Goal: Contribute content: Contribute content

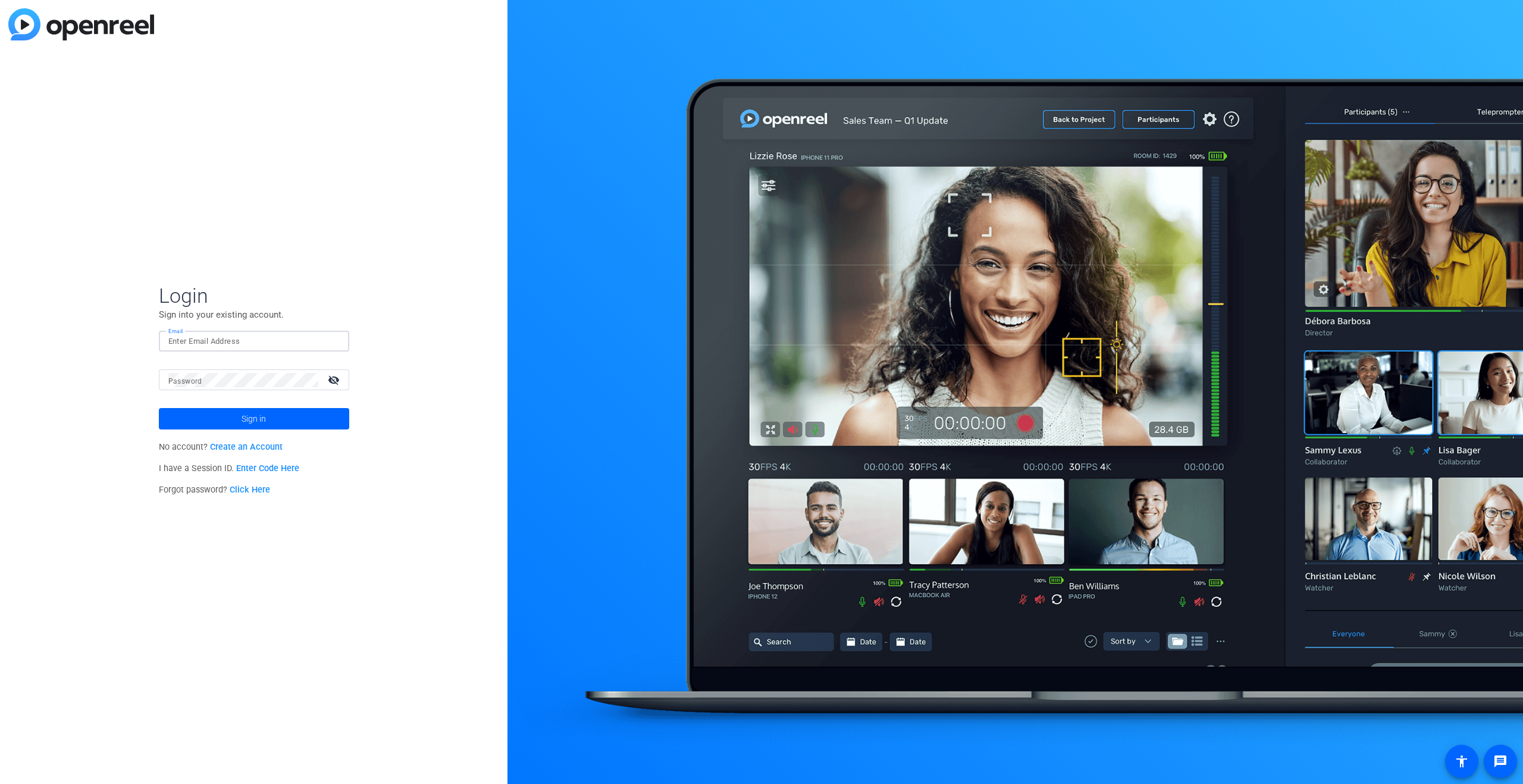
click at [236, 339] on input "Email" at bounding box center [254, 341] width 172 height 14
type input "milena@studiogiggle.co.uk"
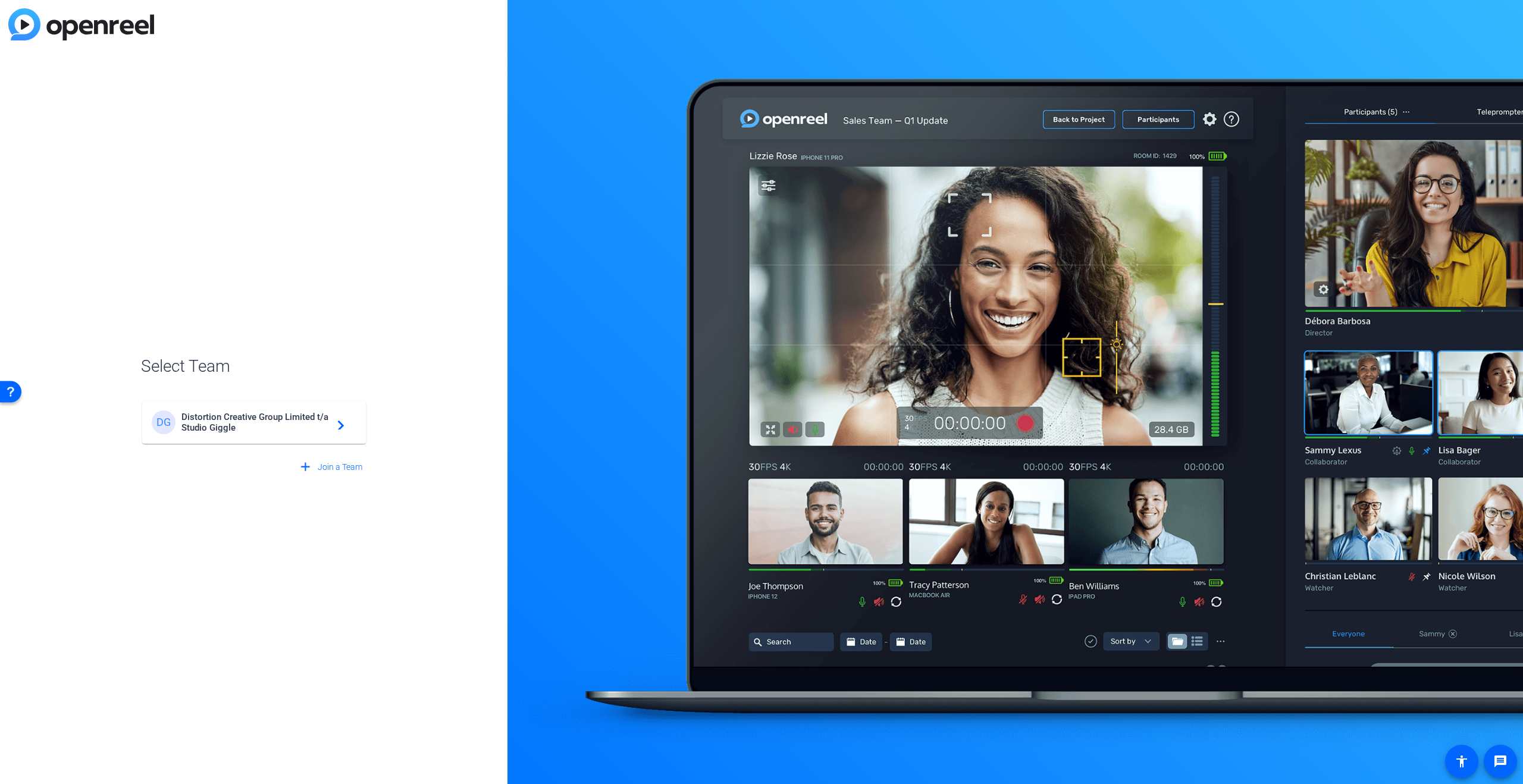
click at [254, 425] on span "Distortion Creative Group Limited t/a Studio Giggle" at bounding box center [256, 422] width 148 height 21
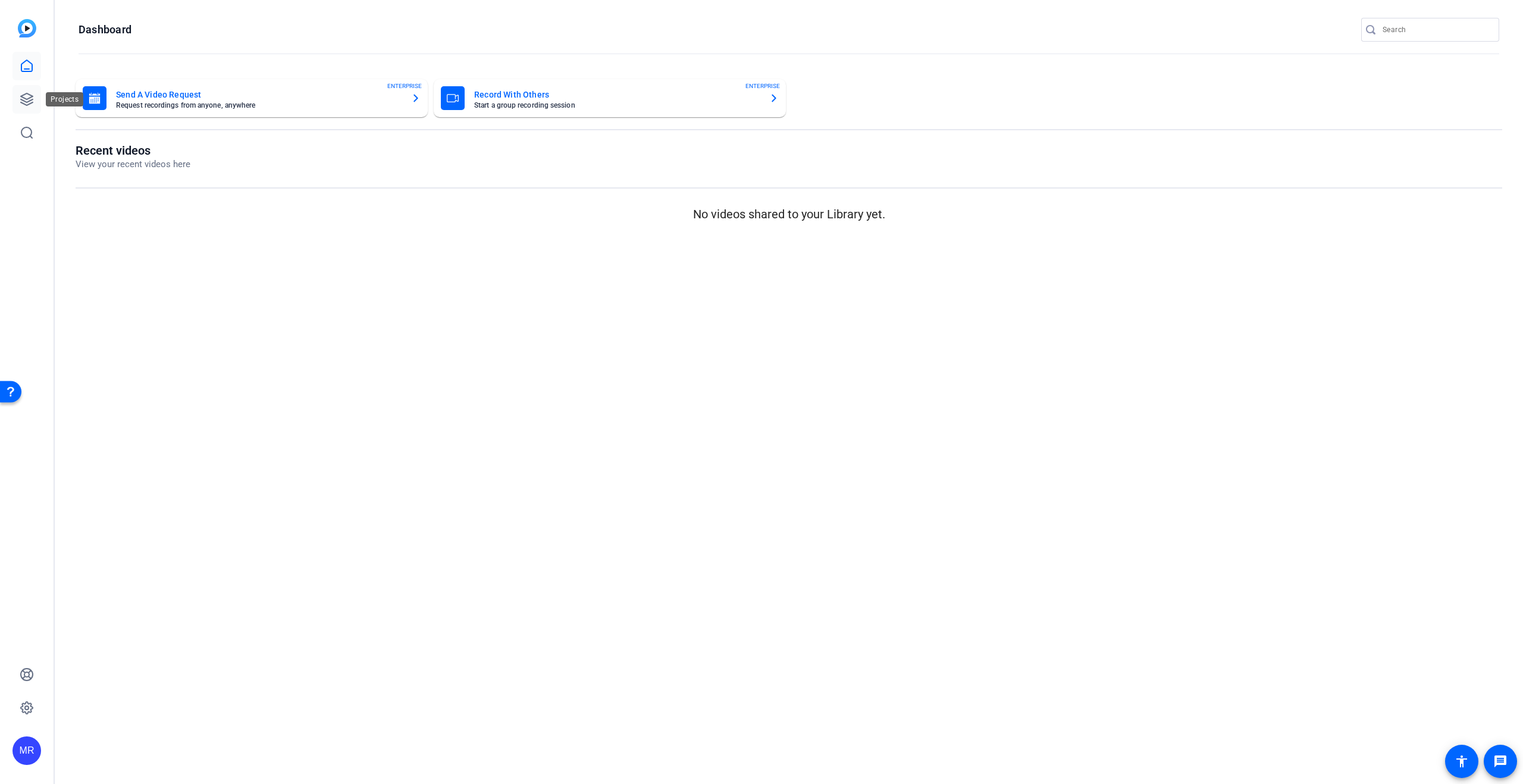
click at [34, 96] on link at bounding box center [27, 100] width 29 height 29
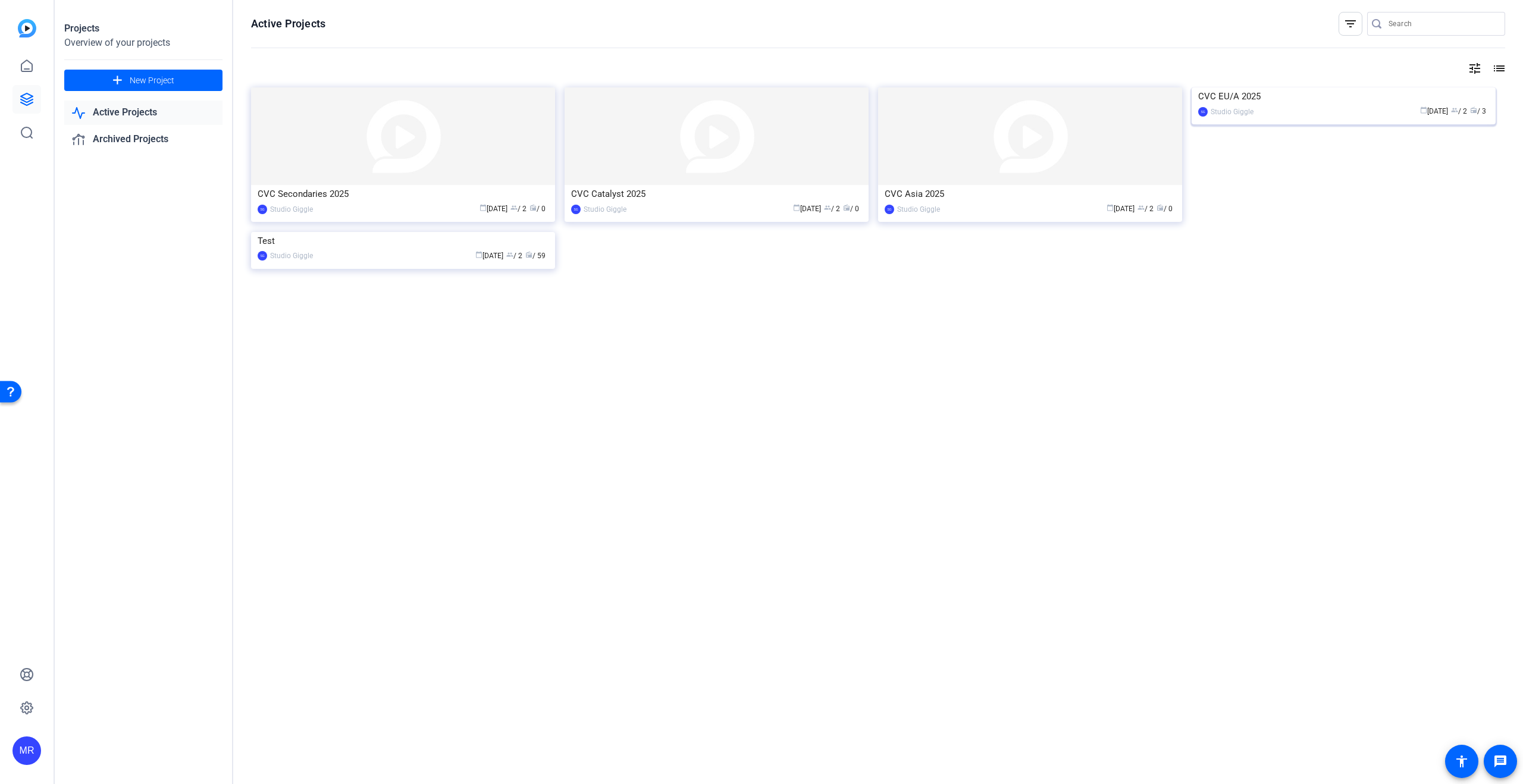
click at [1278, 105] on div "CVC EU/A 2025" at bounding box center [1344, 96] width 291 height 18
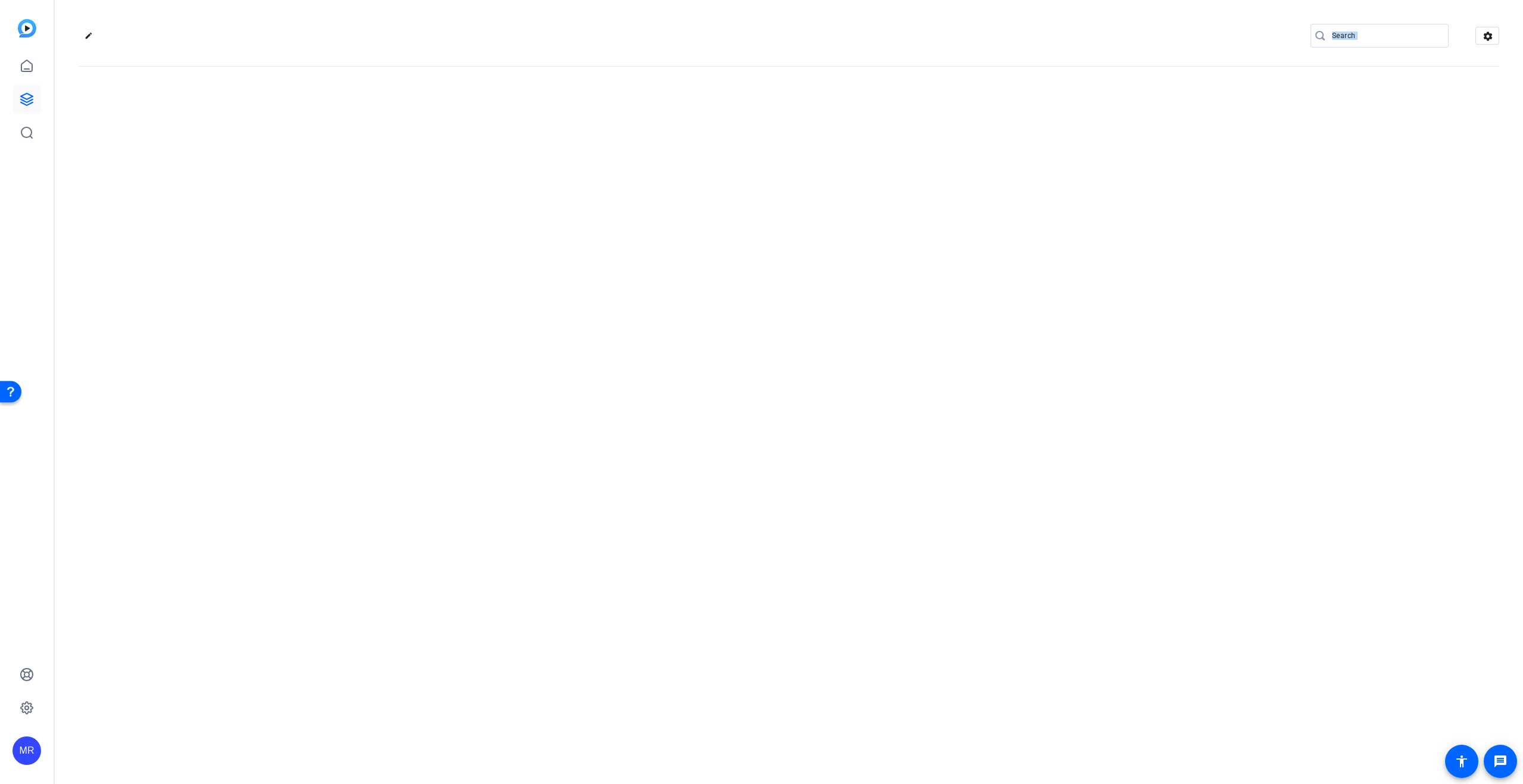
click at [1278, 188] on div "edit settings" at bounding box center [789, 392] width 1468 height 784
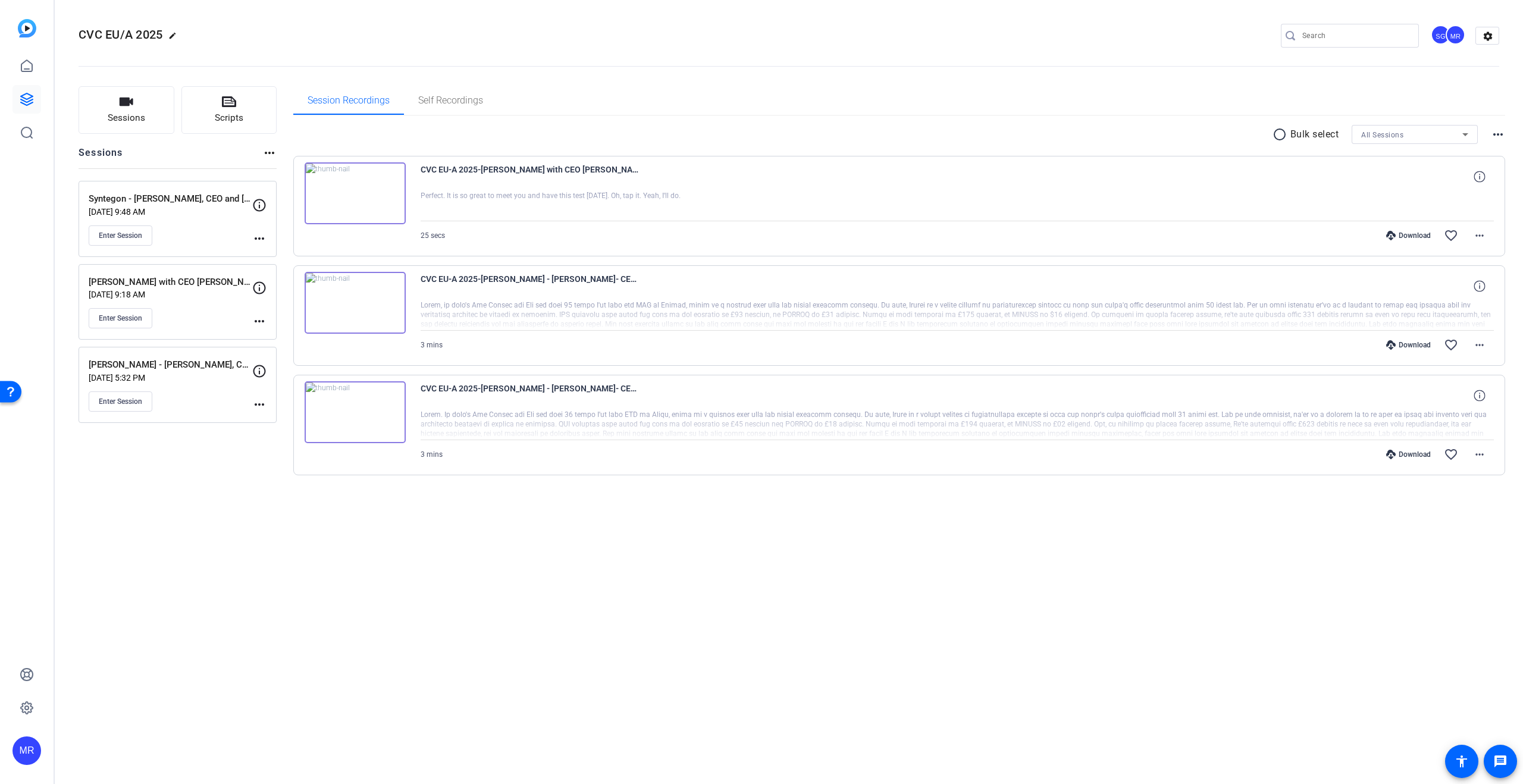
click at [164, 512] on div "Sessions Scripts Sessions more_horiz Syntegon - [PERSON_NAME], CEO and [PERSON_…" at bounding box center [177, 300] width 198 height 427
click at [257, 321] on mat-icon "more_horiz" at bounding box center [259, 321] width 14 height 14
click at [302, 341] on span "Edit Session" at bounding box center [289, 339] width 54 height 14
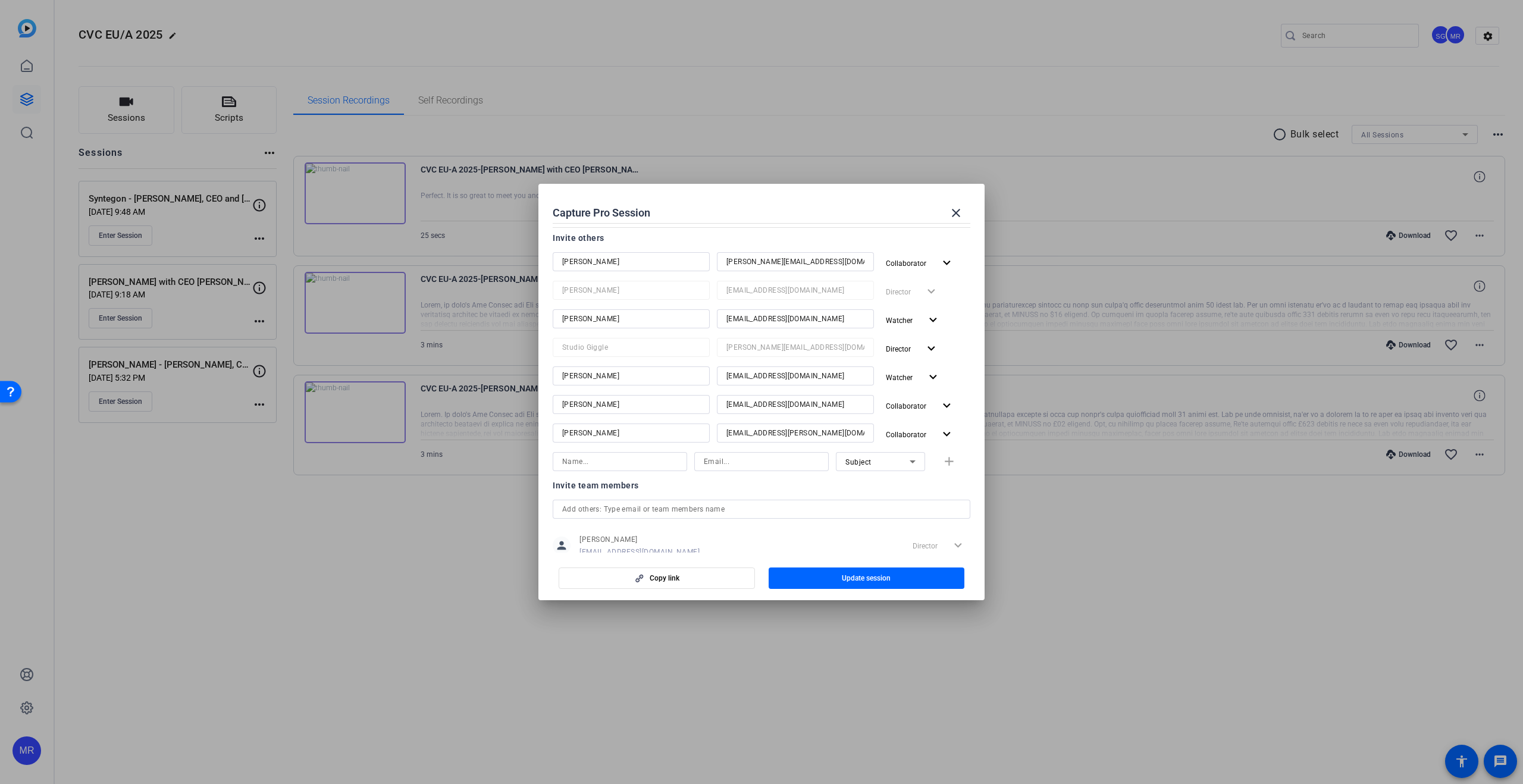
scroll to position [155, 0]
click at [647, 462] on input at bounding box center [620, 461] width 115 height 14
click at [937, 408] on span "button" at bounding box center [920, 405] width 78 height 29
click at [922, 491] on span "Remove User" at bounding box center [913, 492] width 44 height 8
click at [625, 435] on input at bounding box center [620, 432] width 115 height 14
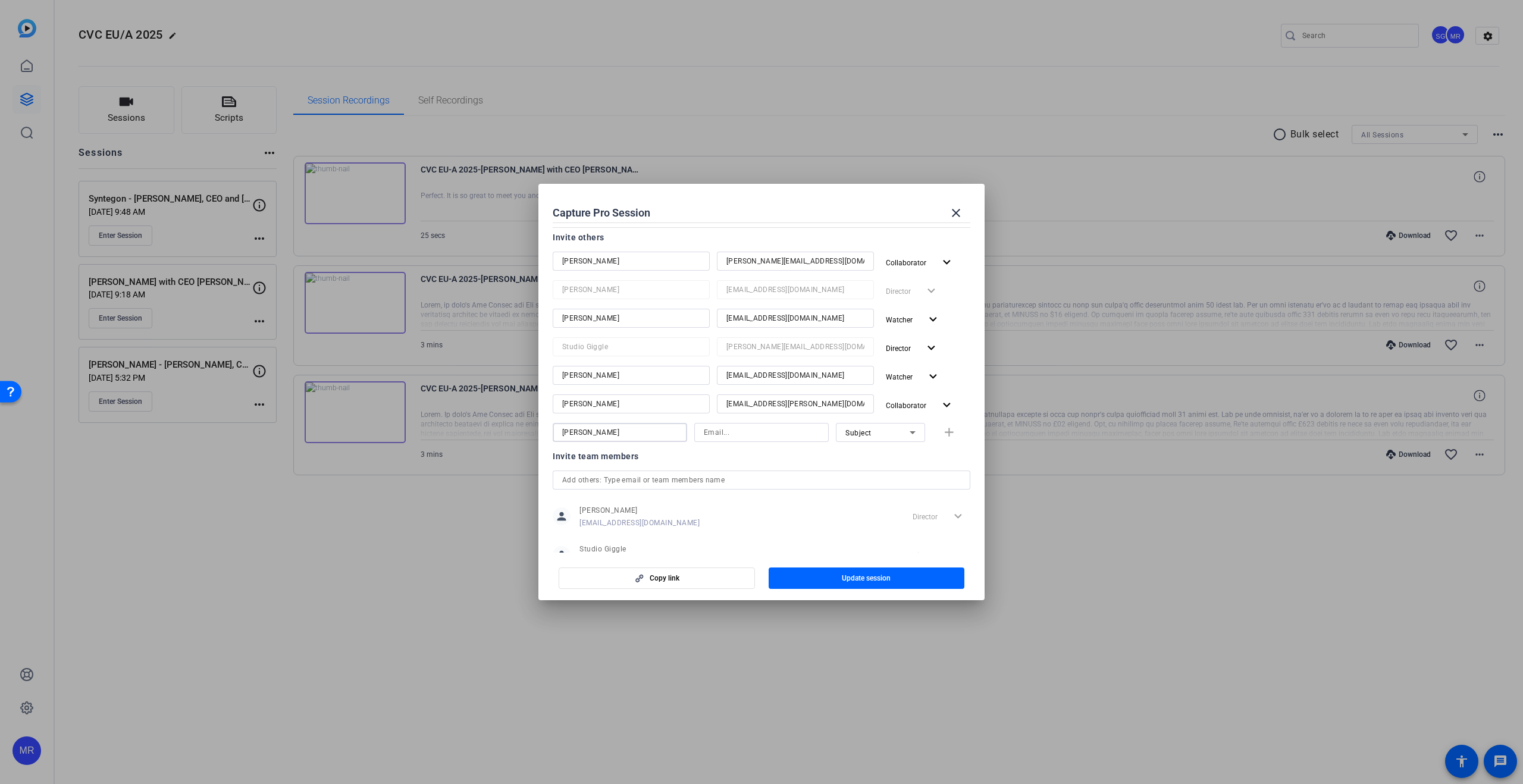
type input "Rhyannon Hanbury"
type input "rhyannon.hanbury@studiogiggle.co.uk"
click at [902, 439] on div "Subject" at bounding box center [877, 433] width 65 height 15
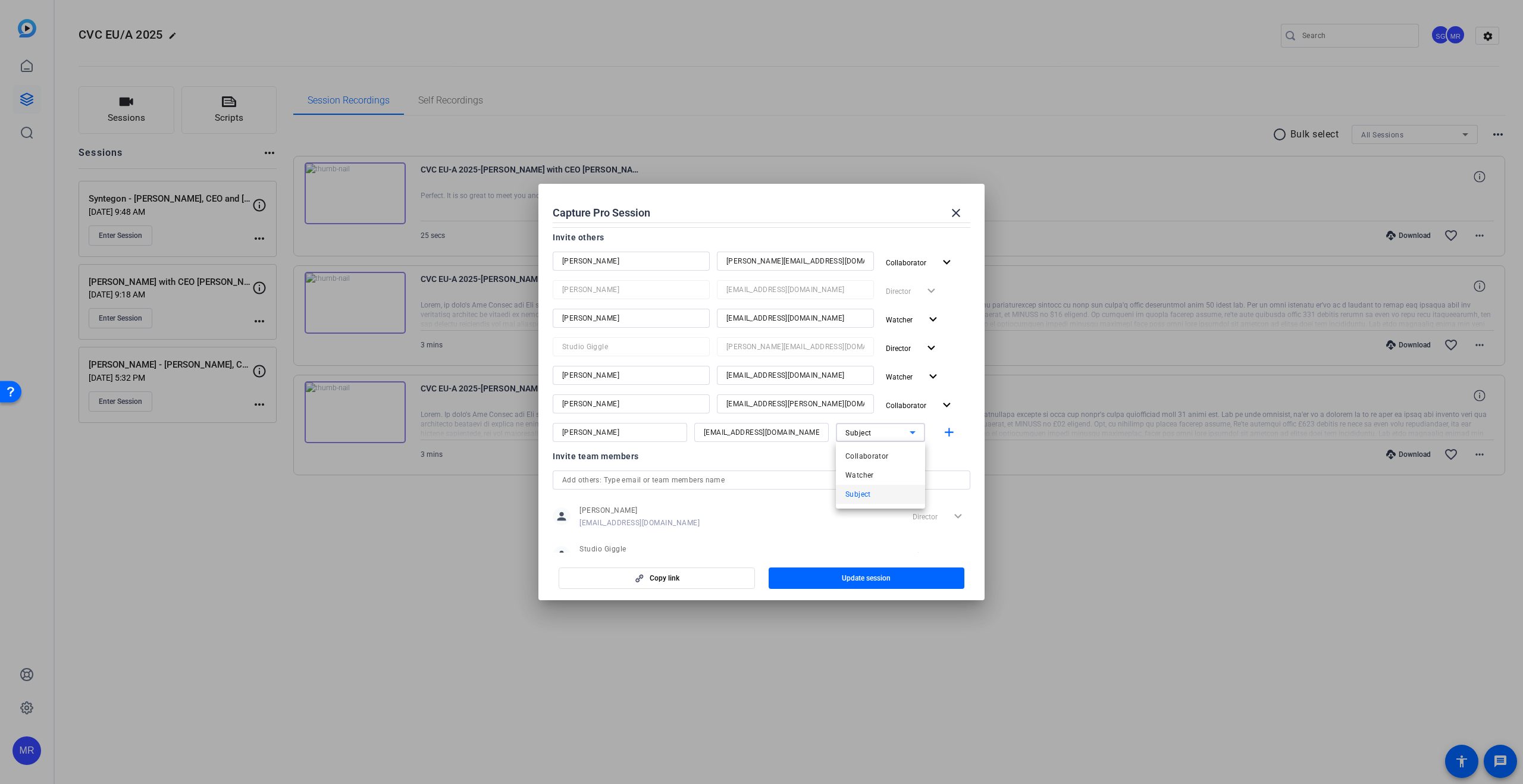
click at [891, 458] on mat-option "Collaborator" at bounding box center [880, 456] width 89 height 19
click at [803, 463] on div "Invite team members person Milena Raschia milena@studiogiggle.co.uk Director ex…" at bounding box center [761, 515] width 418 height 133
click at [902, 574] on span "button" at bounding box center [866, 578] width 196 height 29
click at [962, 209] on mat-icon "close" at bounding box center [956, 213] width 14 height 14
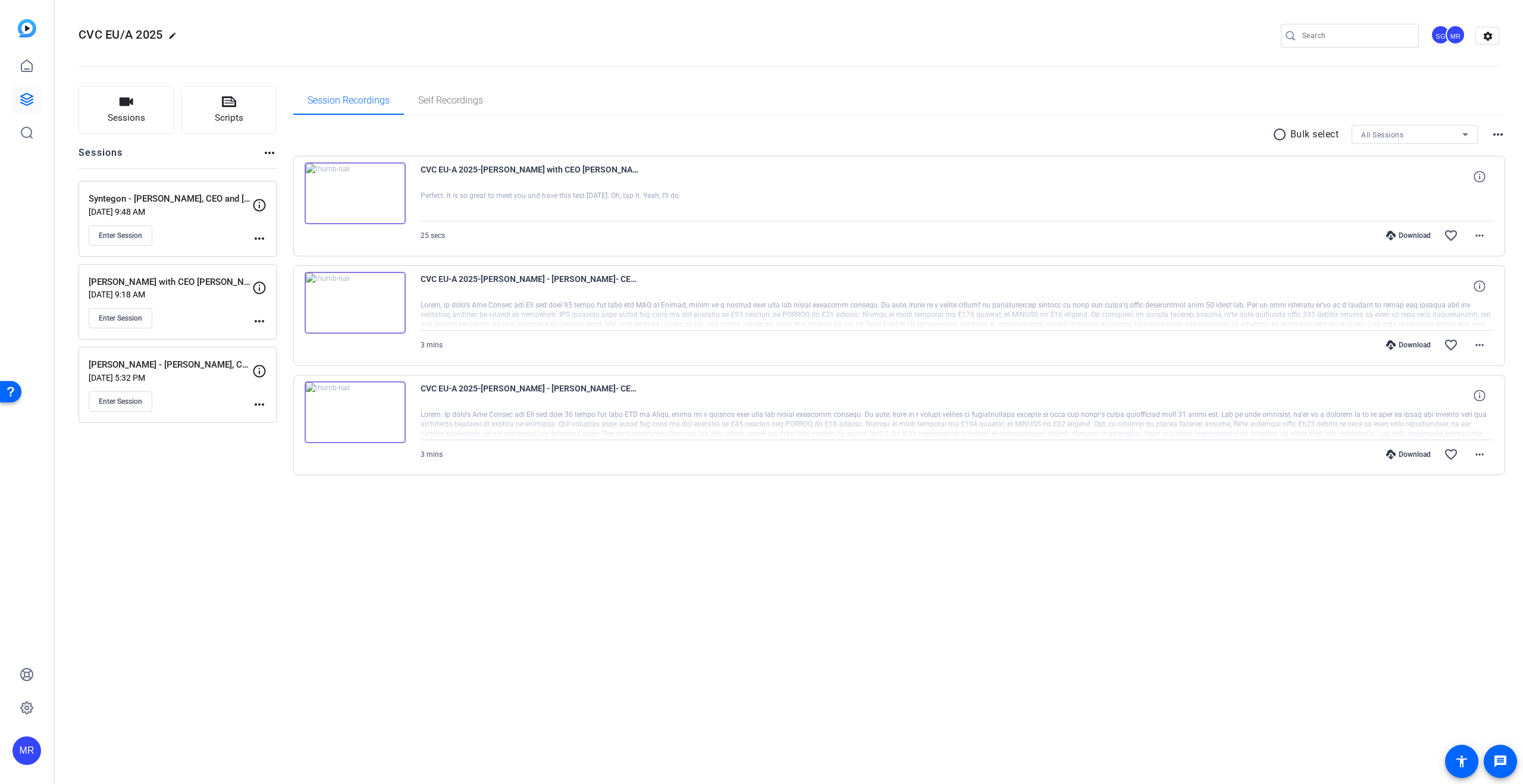
click at [32, 745] on div "MR" at bounding box center [27, 751] width 29 height 29
click at [165, 720] on span at bounding box center [158, 721] width 29 height 29
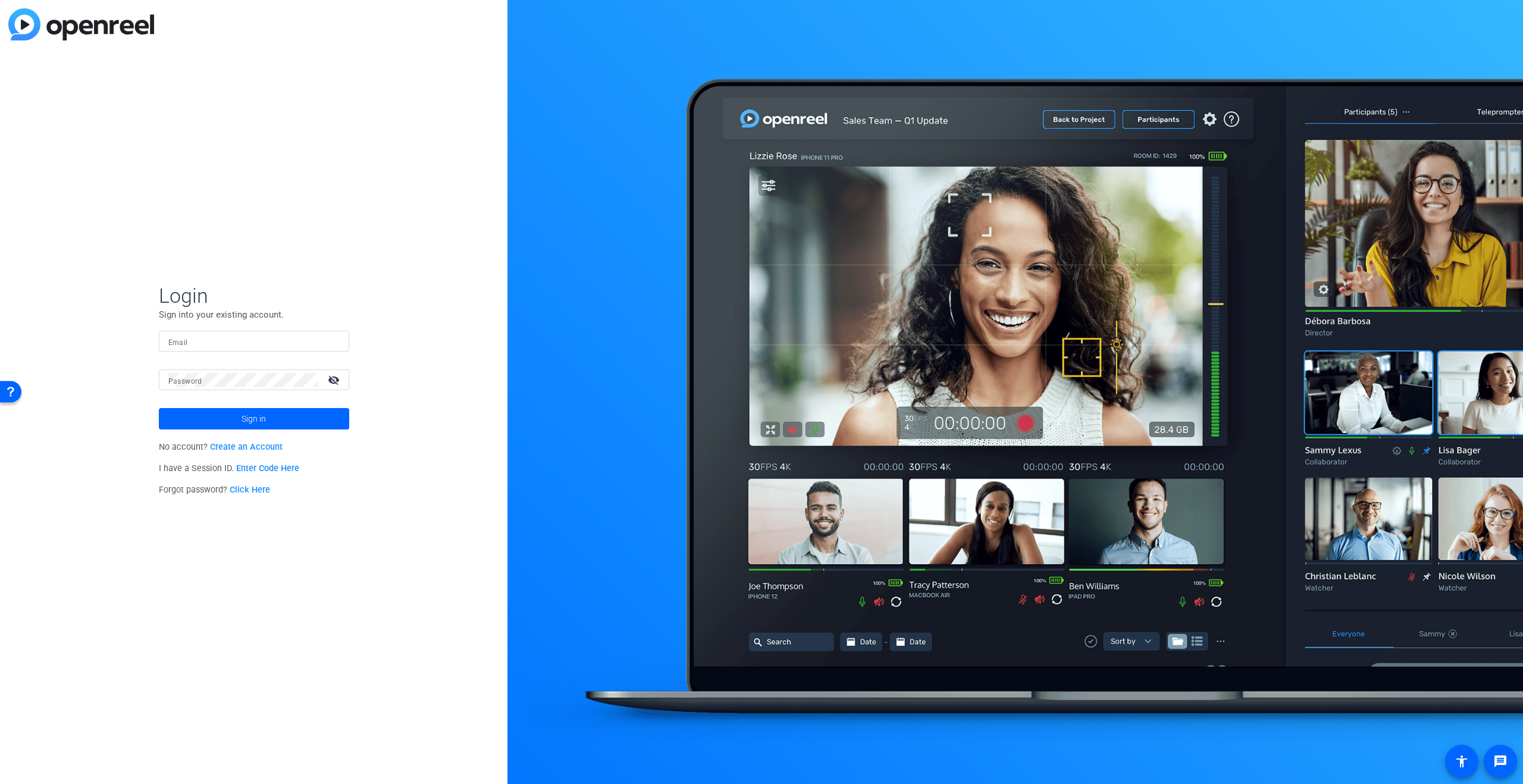
click at [251, 351] on div at bounding box center [254, 341] width 172 height 21
click at [256, 339] on input "Email" at bounding box center [254, 341] width 172 height 14
type input "jon@studiogiggle.co.uk"
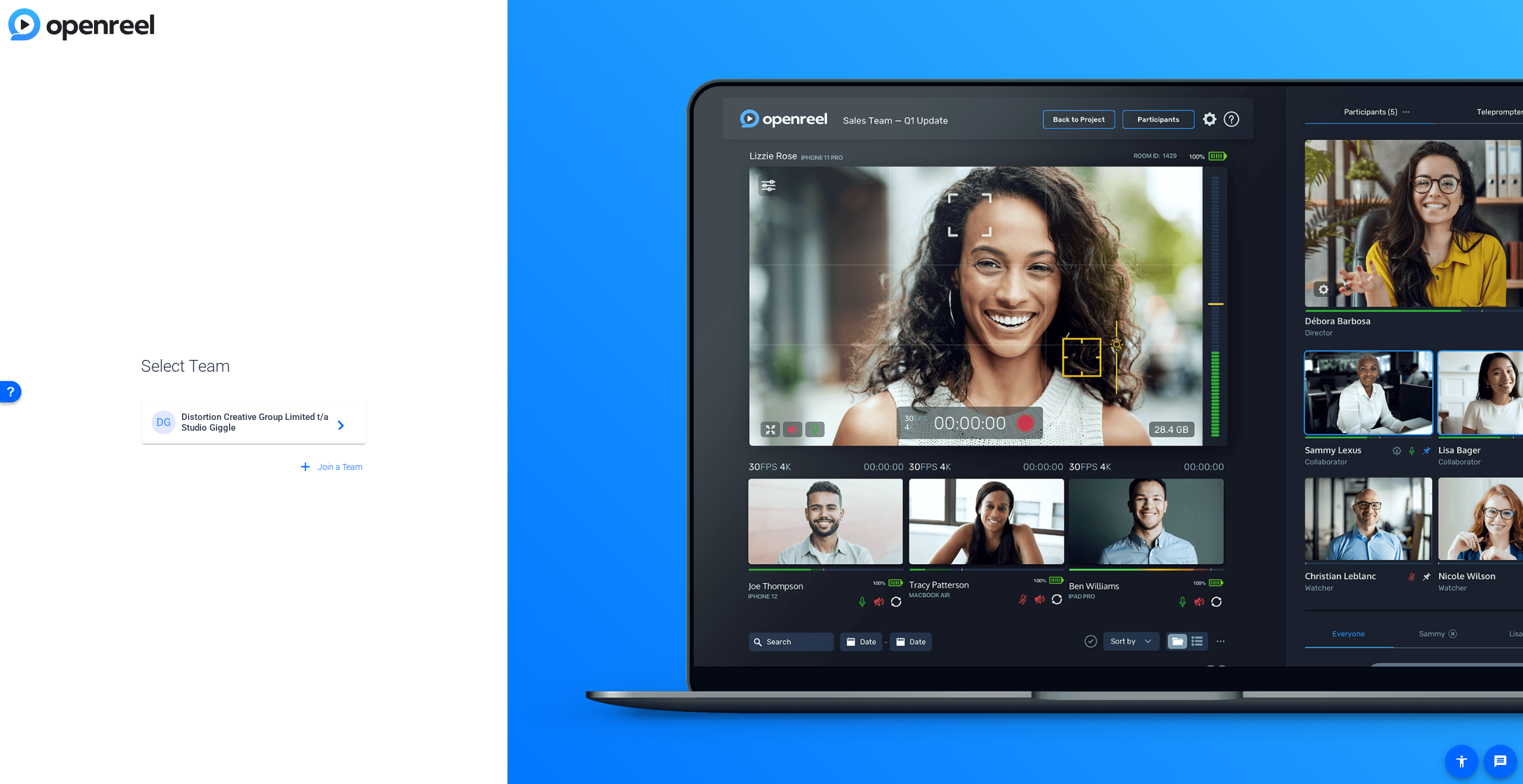
click at [279, 428] on span "Distortion Creative Group Limited t/a Studio Giggle" at bounding box center [256, 422] width 148 height 21
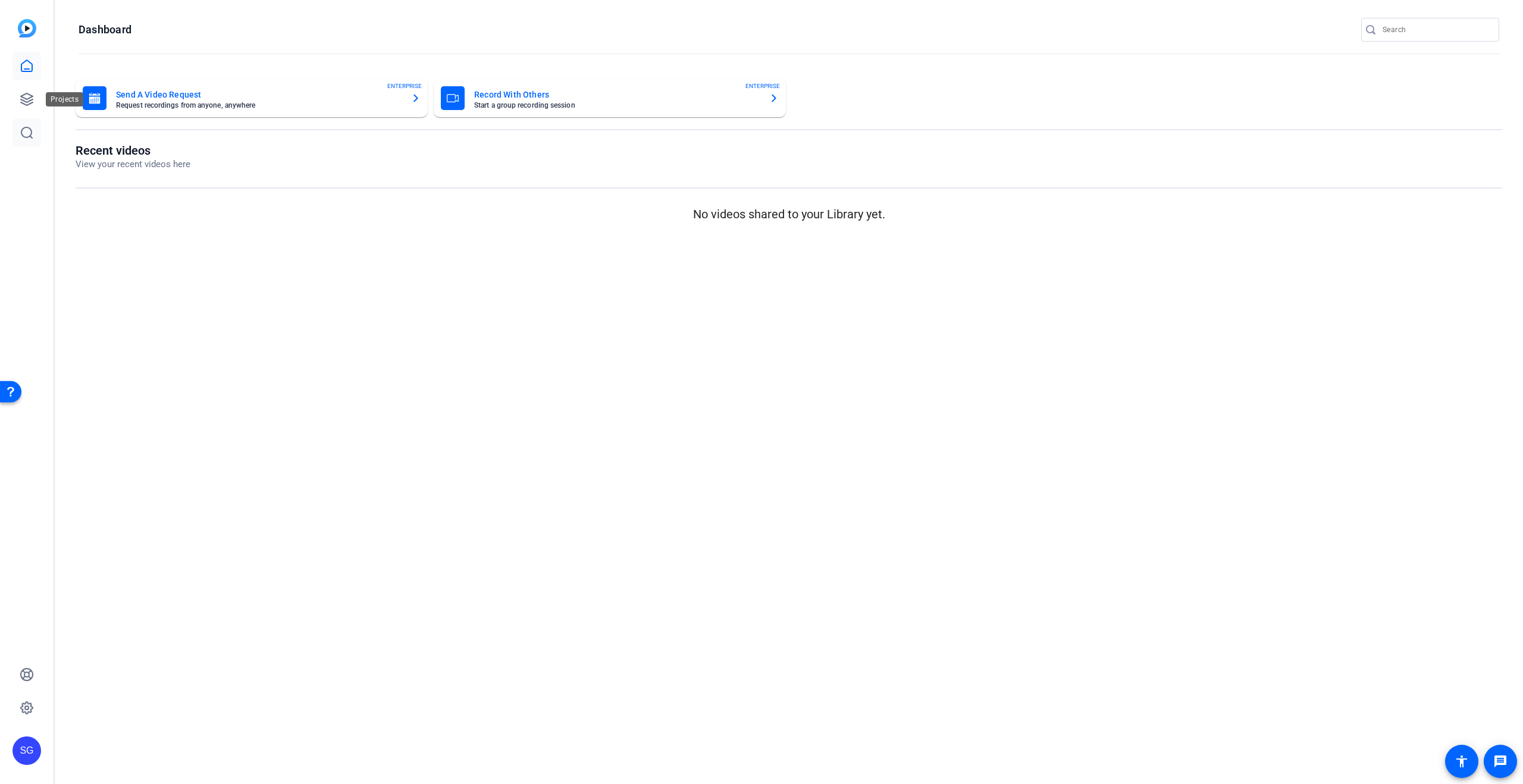
drag, startPoint x: 34, startPoint y: 106, endPoint x: 38, endPoint y: 131, distance: 25.3
click at [34, 106] on link at bounding box center [27, 100] width 29 height 29
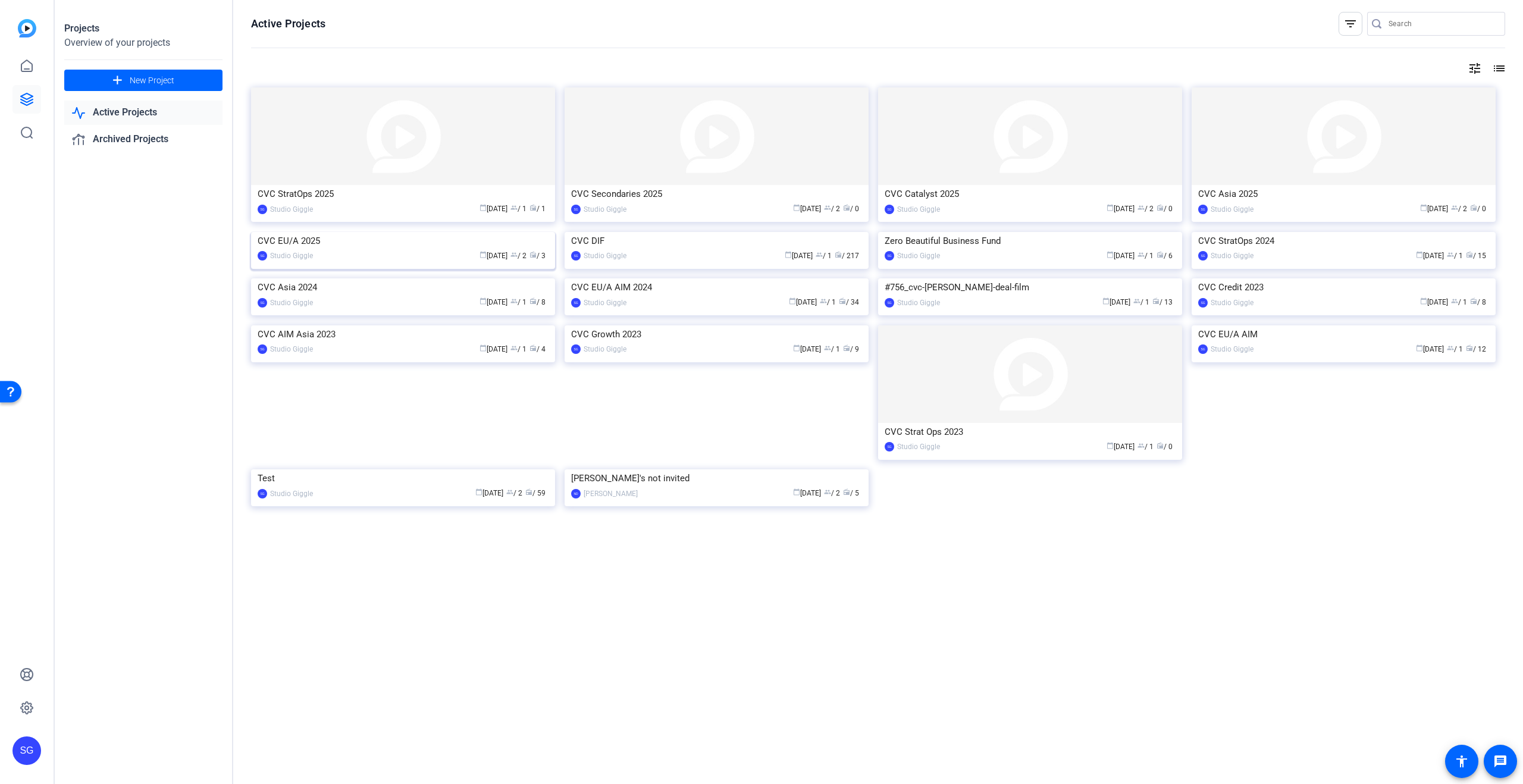
click at [308, 250] on div "CVC EU/A 2025" at bounding box center [403, 240] width 291 height 18
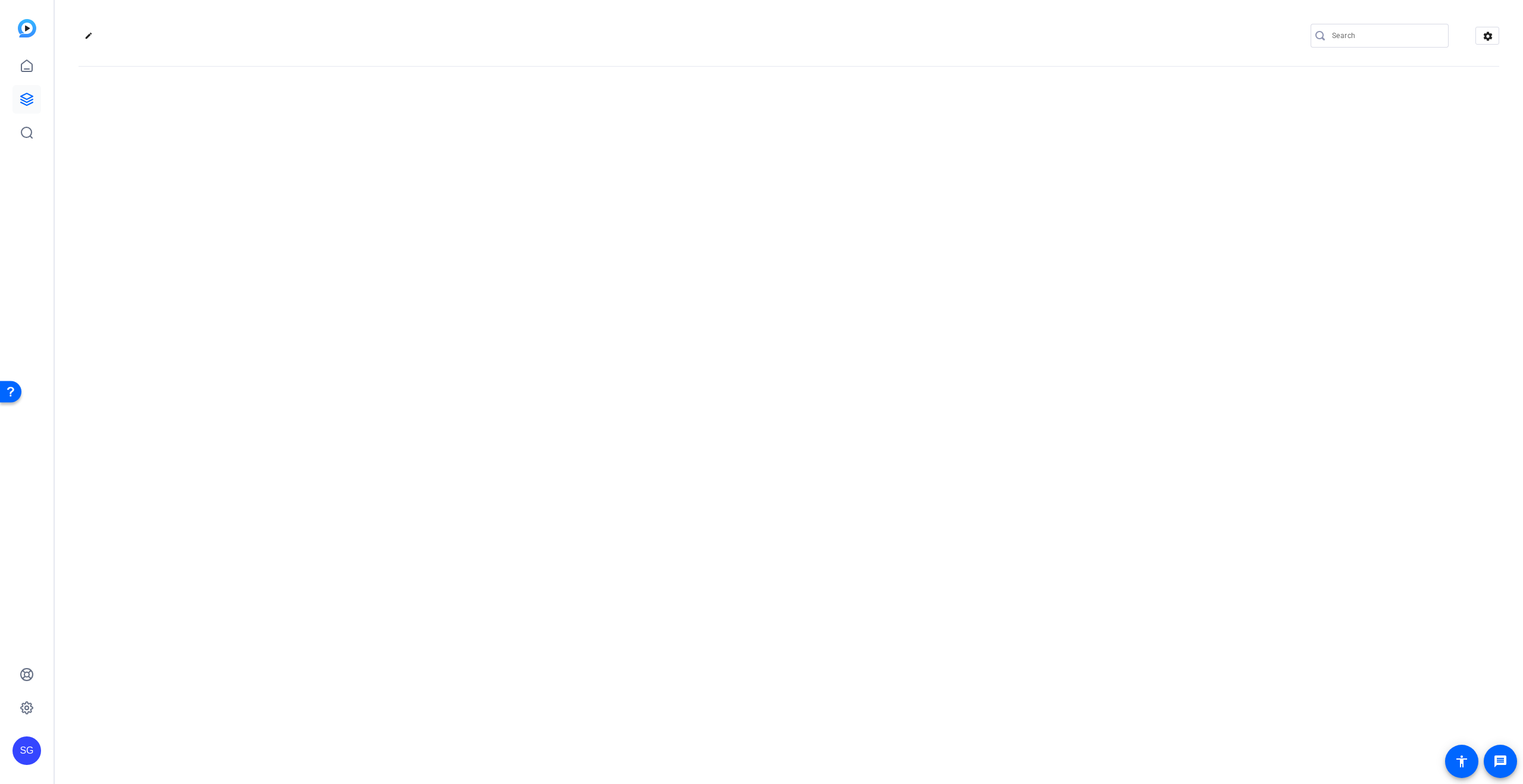
click at [308, 338] on div "edit settings" at bounding box center [789, 392] width 1468 height 784
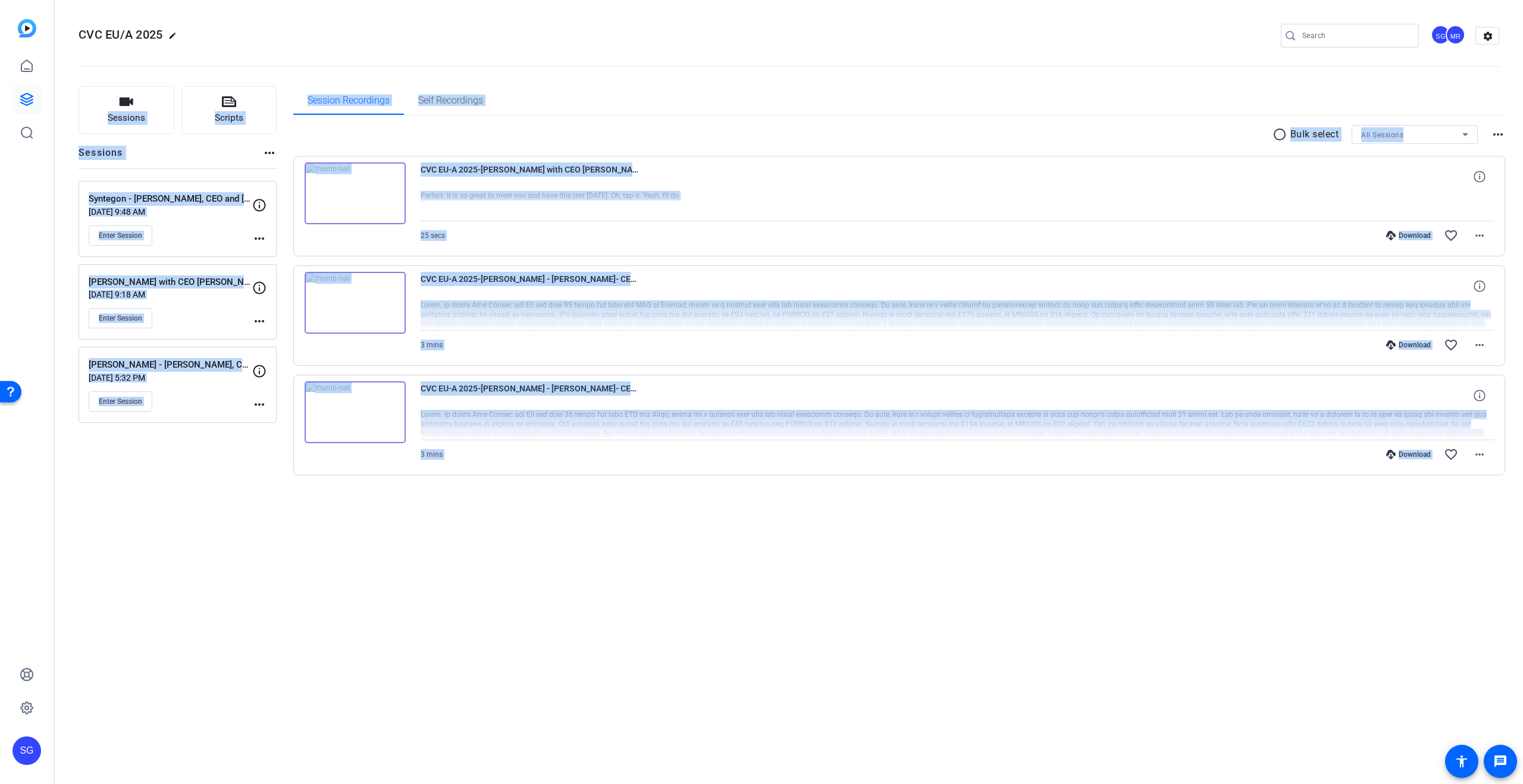
click at [185, 470] on div "Sessions Scripts Sessions more_horiz Syntegon - [PERSON_NAME], CEO and [PERSON_…" at bounding box center [177, 300] width 198 height 427
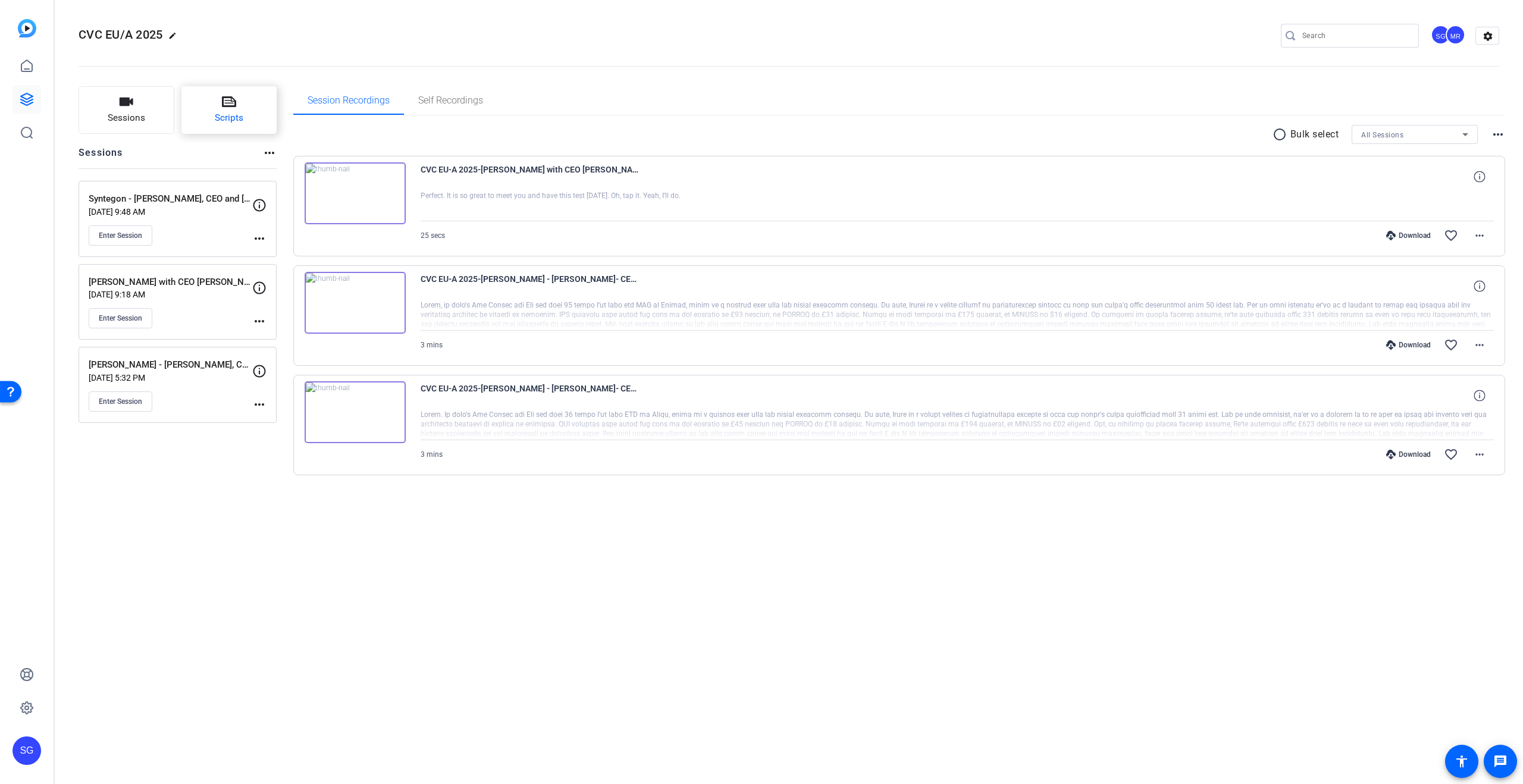
click at [244, 98] on button "Scripts" at bounding box center [229, 110] width 96 height 48
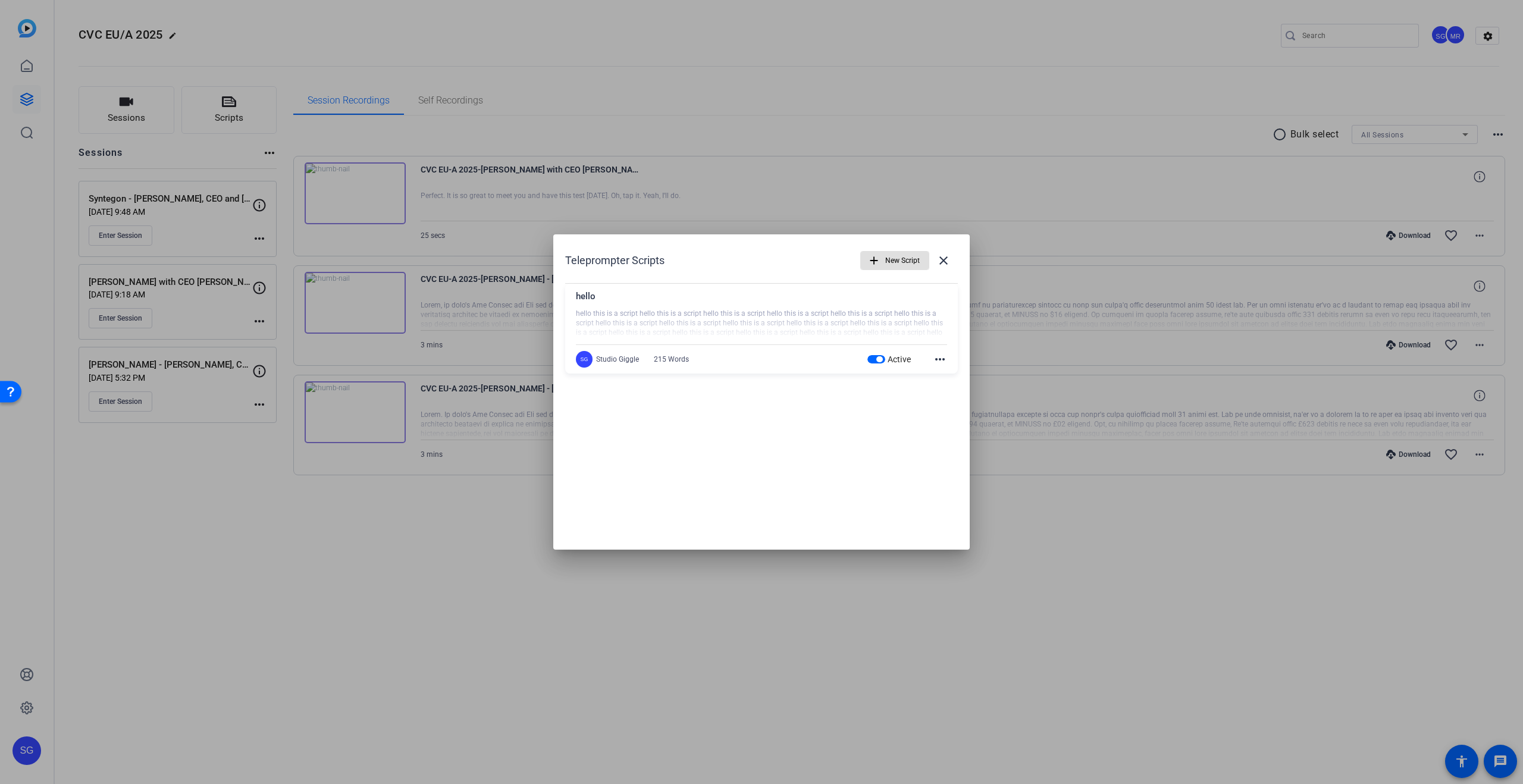
click at [940, 359] on mat-icon "more_horiz" at bounding box center [940, 359] width 14 height 14
click at [963, 394] on span "Delete" at bounding box center [966, 391] width 48 height 14
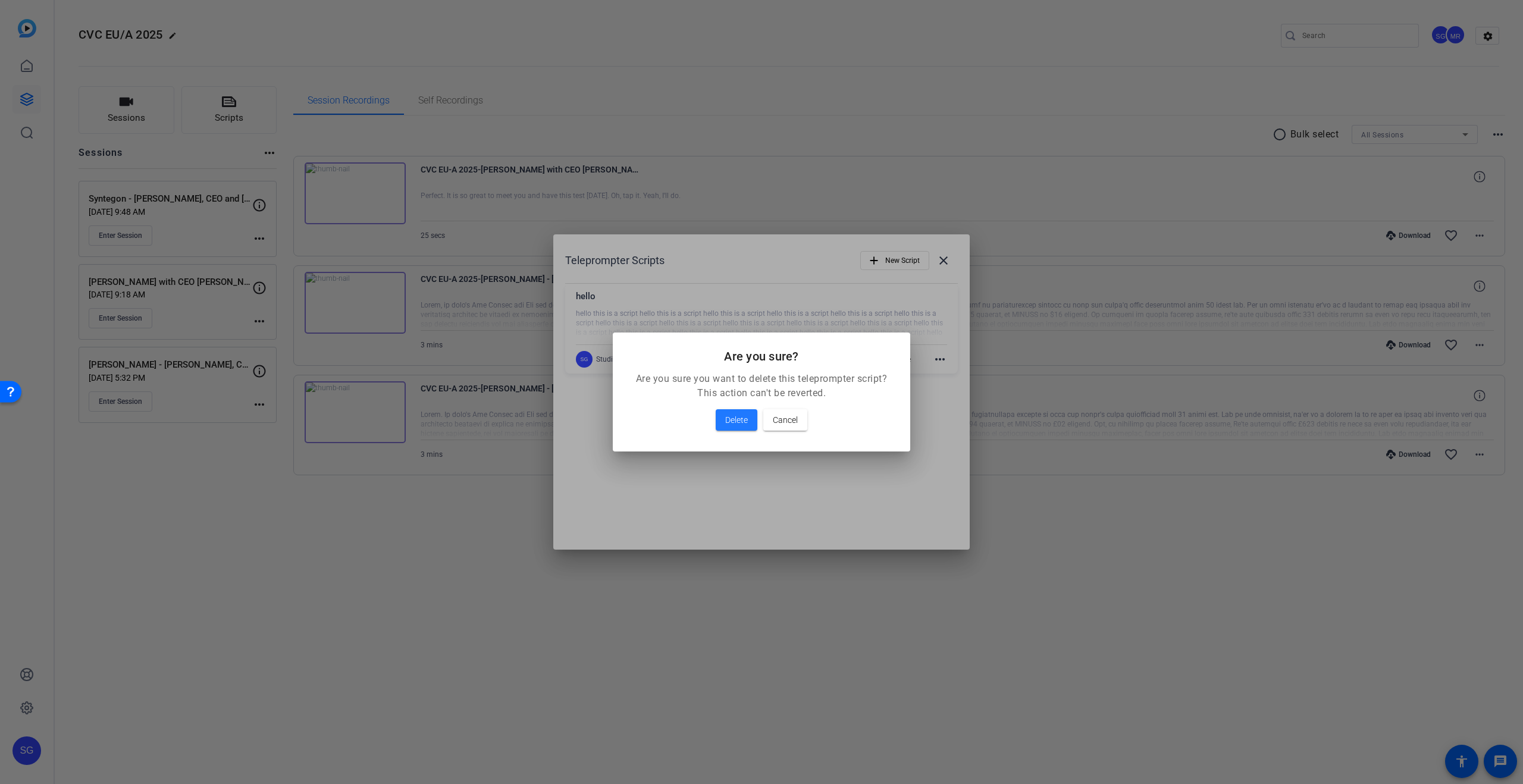
drag, startPoint x: 727, startPoint y: 417, endPoint x: 658, endPoint y: 398, distance: 71.6
click at [727, 417] on span "Delete" at bounding box center [737, 420] width 23 height 14
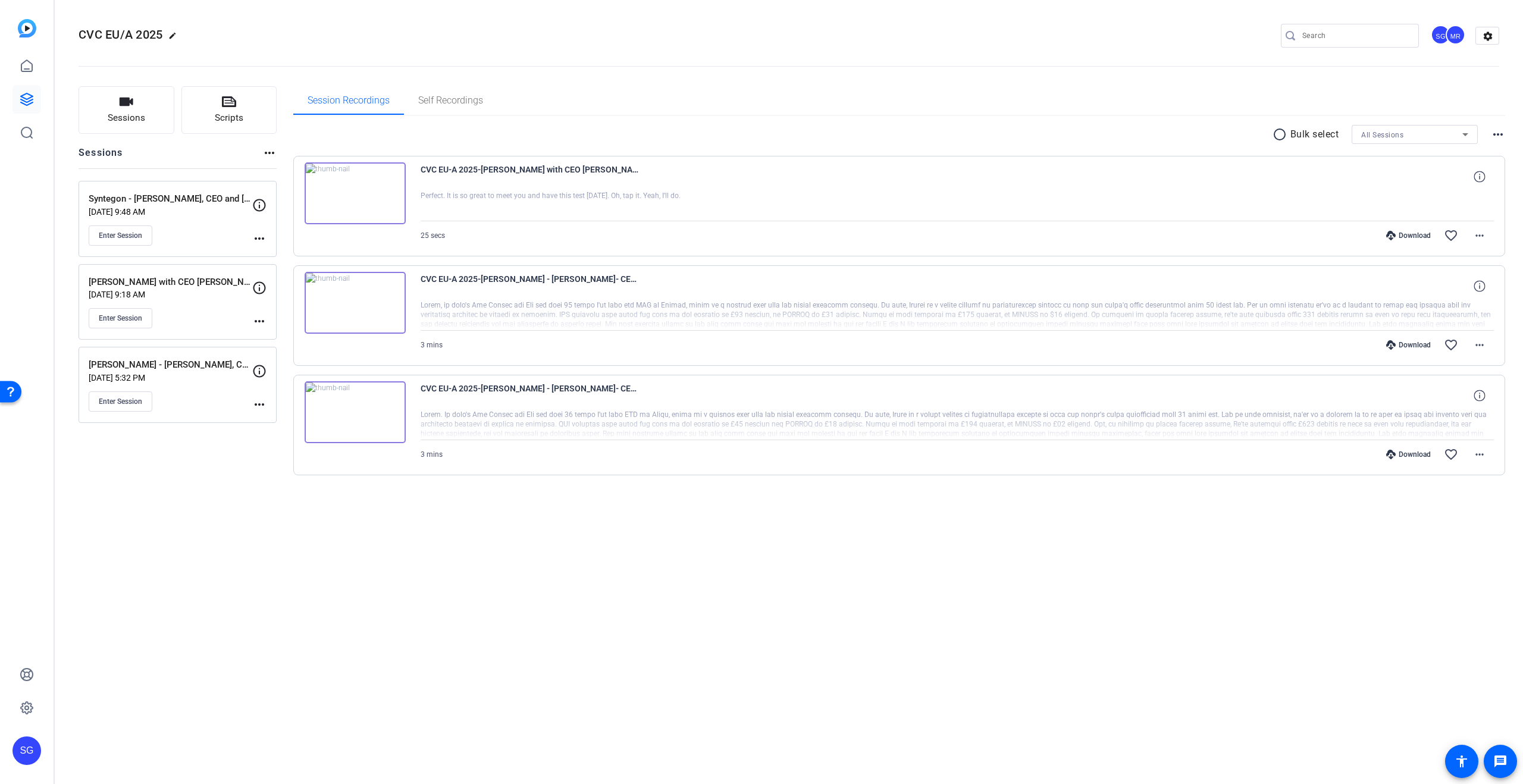
click at [264, 316] on mat-icon "more_horiz" at bounding box center [259, 321] width 14 height 14
click at [128, 315] on div at bounding box center [761, 392] width 1523 height 784
click at [132, 317] on span "Enter Session" at bounding box center [120, 317] width 43 height 9
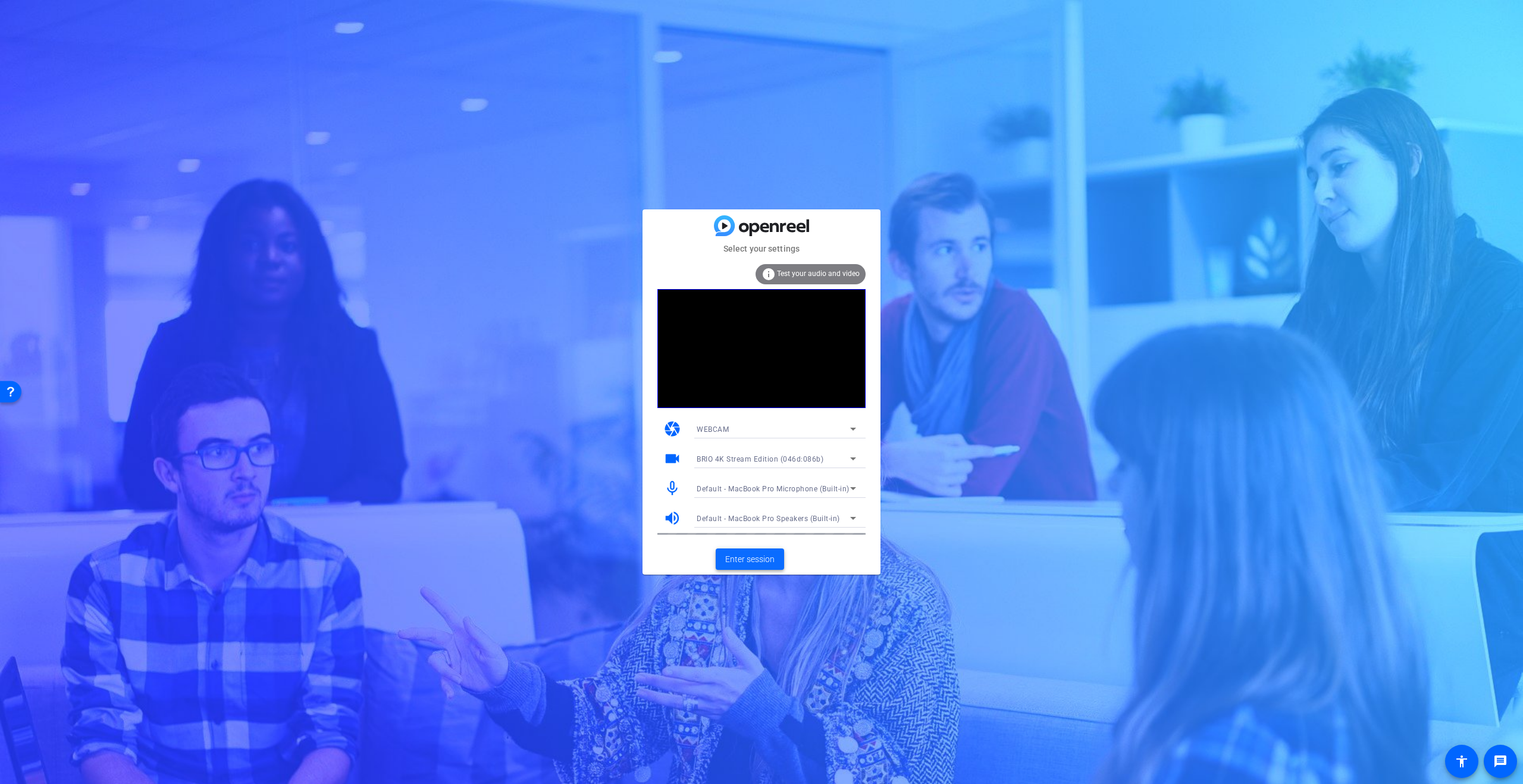
click at [766, 559] on span "Enter session" at bounding box center [750, 559] width 49 height 13
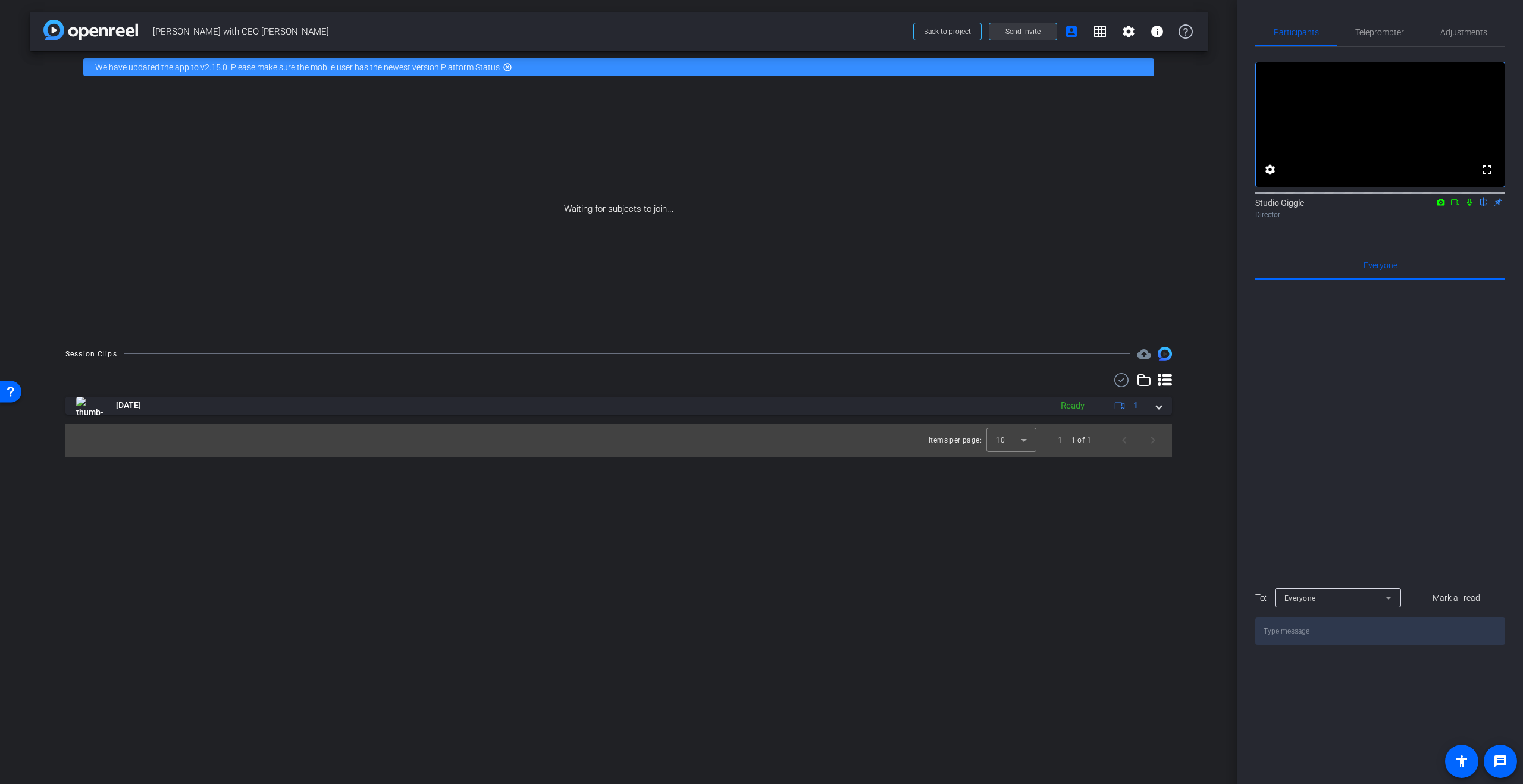
click at [1019, 27] on span "Send invite" at bounding box center [1023, 31] width 35 height 9
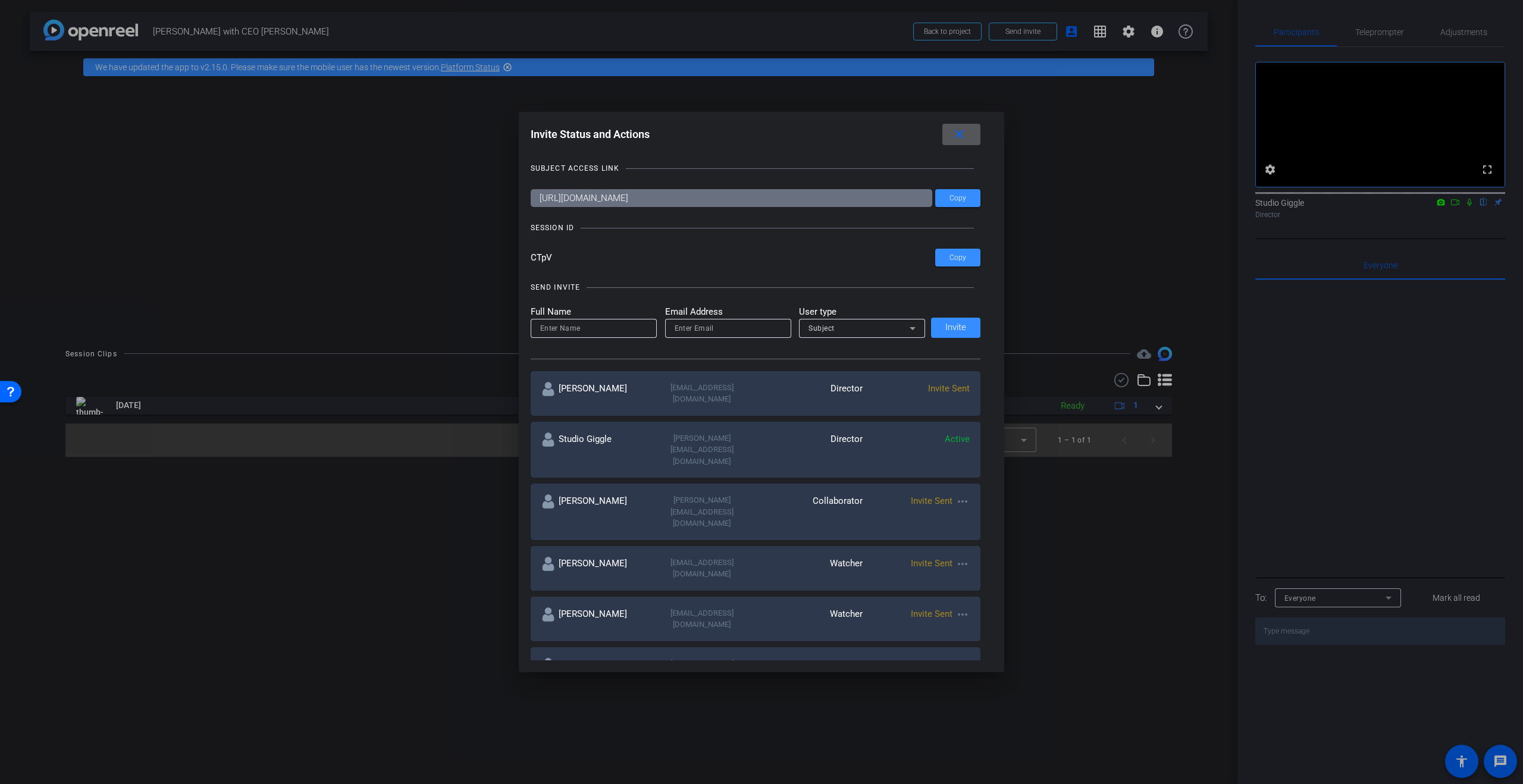
click at [962, 494] on mat-icon "more_horiz" at bounding box center [962, 501] width 14 height 14
drag, startPoint x: 1002, startPoint y: 500, endPoint x: 999, endPoint y: 505, distance: 5.8
click at [1002, 500] on span "Re-Send Invite" at bounding box center [1009, 504] width 89 height 14
click at [970, 557] on mat-icon "more_horiz" at bounding box center [962, 564] width 14 height 14
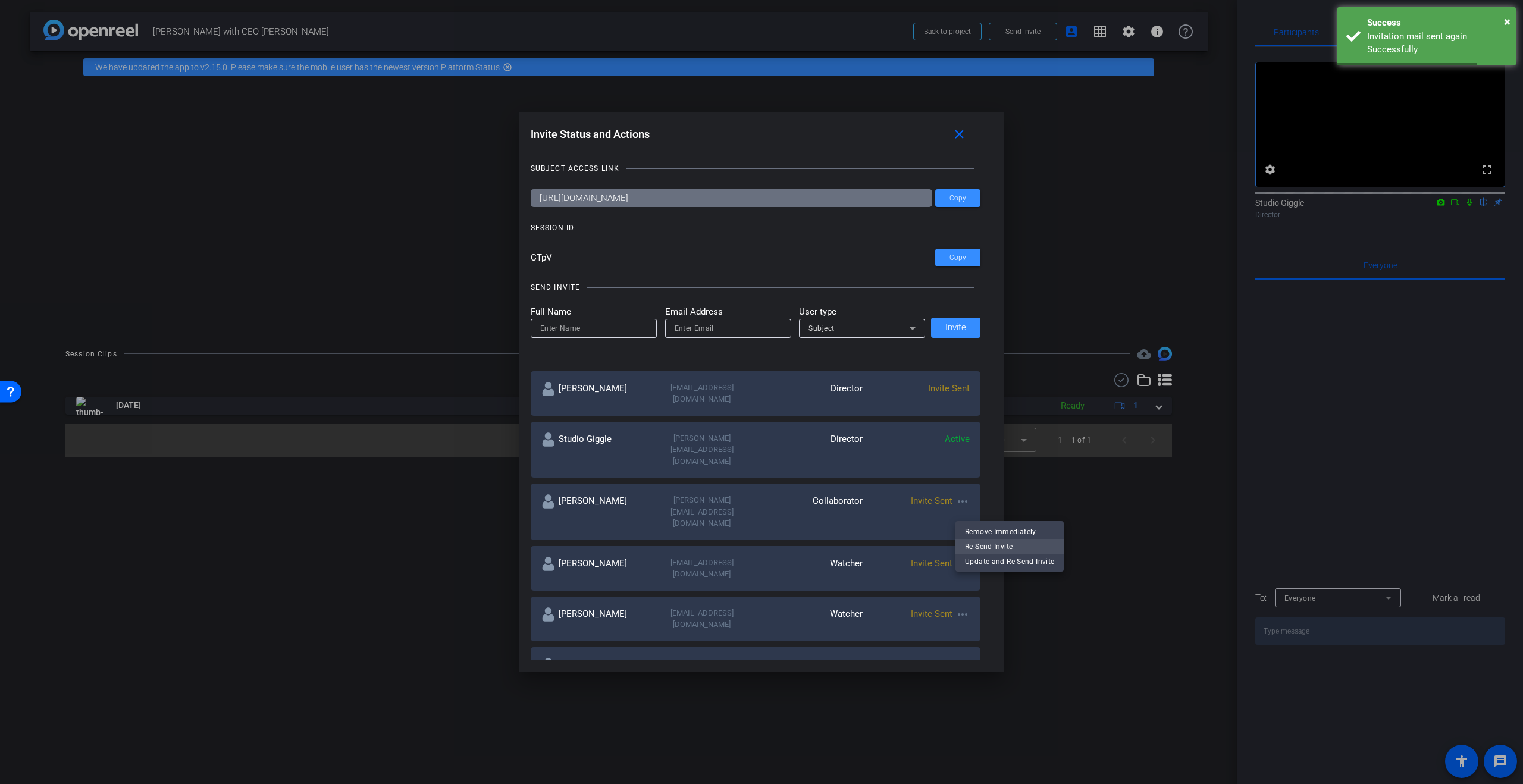
click at [994, 545] on span "Re-Send Invite" at bounding box center [1009, 545] width 89 height 14
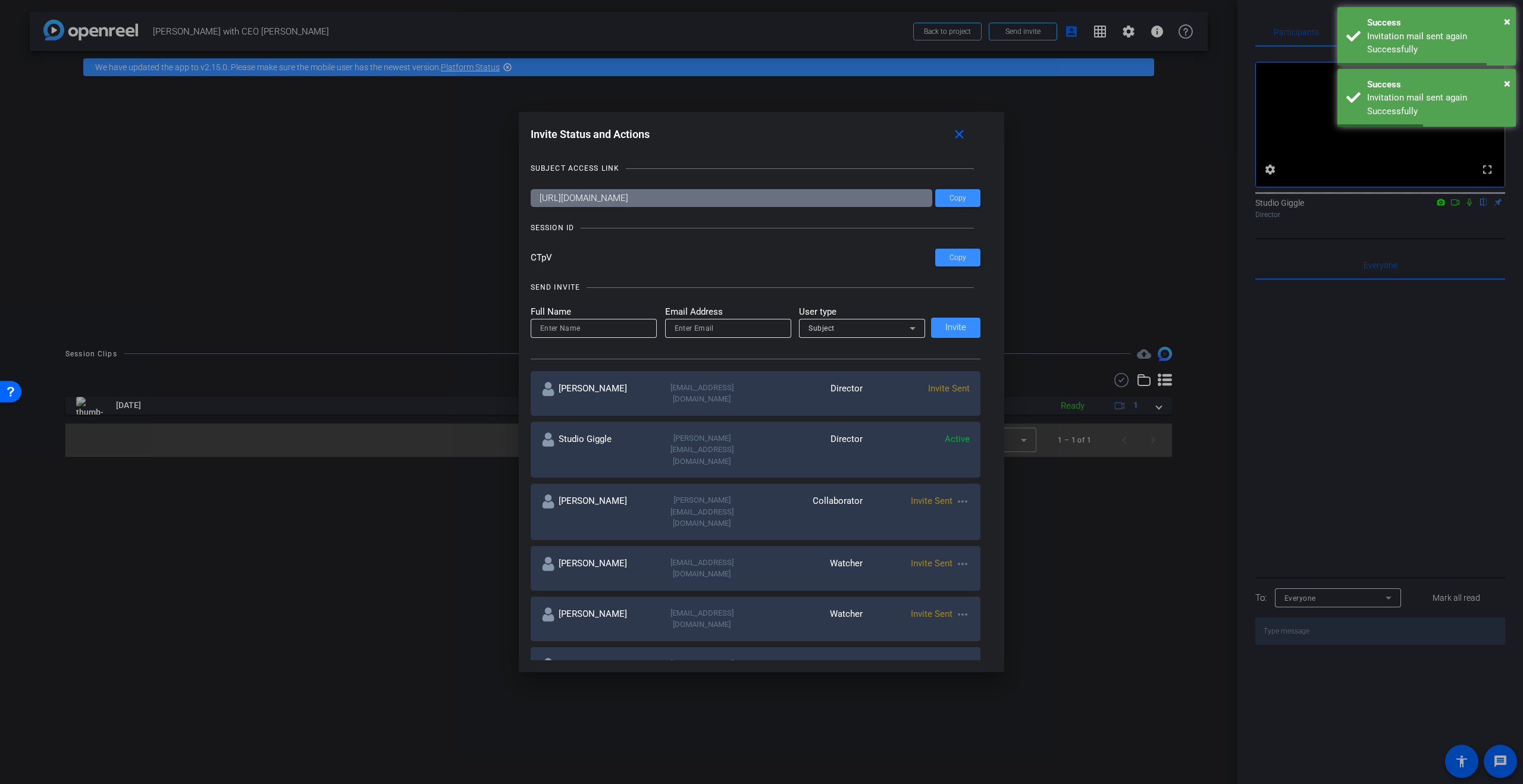
click at [970, 597] on div "Jodi Dawson jdawson@cvc.com Watcher Invite Sent more_horiz" at bounding box center [756, 619] width 450 height 44
click at [968, 607] on mat-icon "more_horiz" at bounding box center [962, 614] width 14 height 14
click at [990, 590] on span "Re-Send Invite" at bounding box center [1009, 587] width 89 height 14
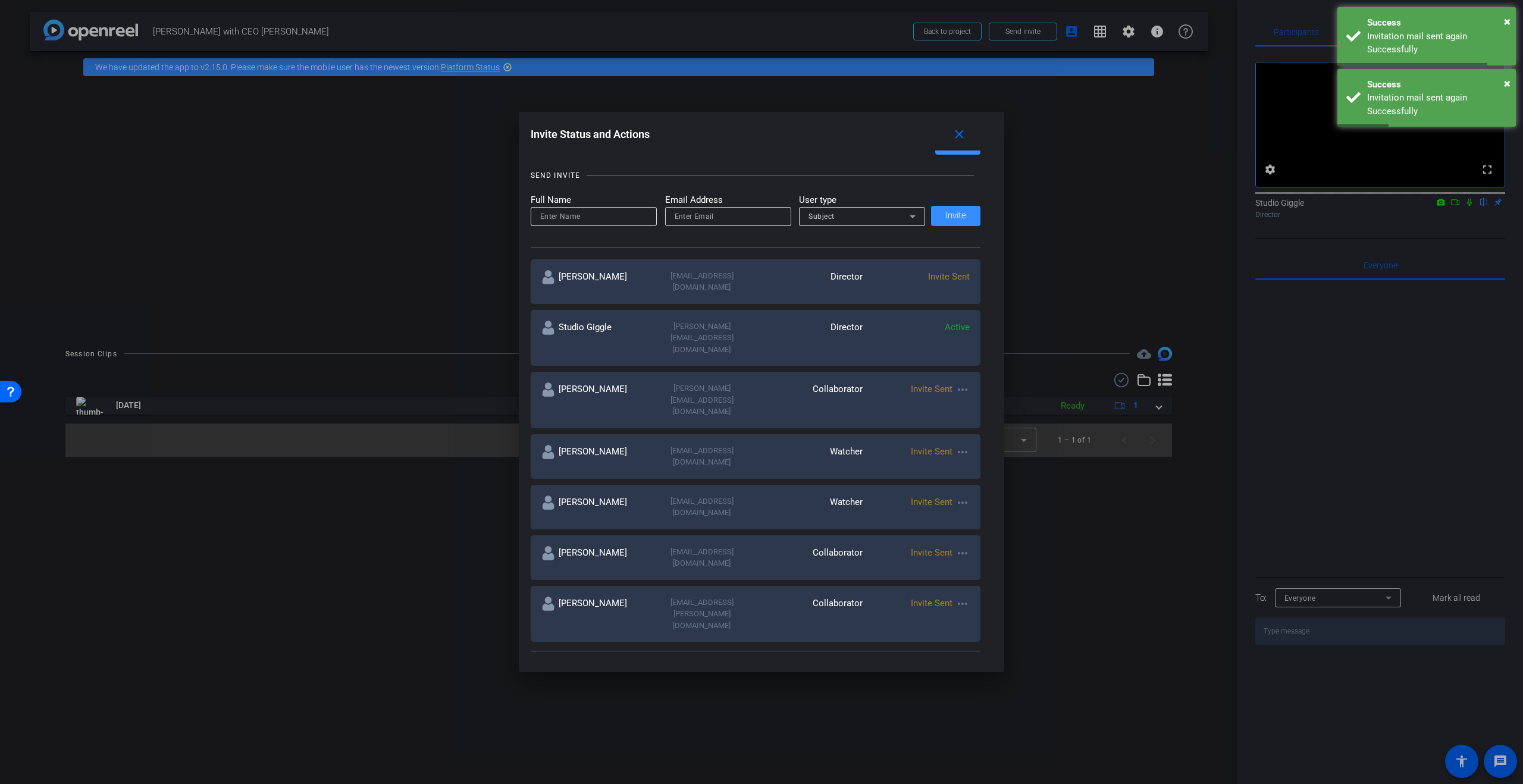
scroll to position [117, 0]
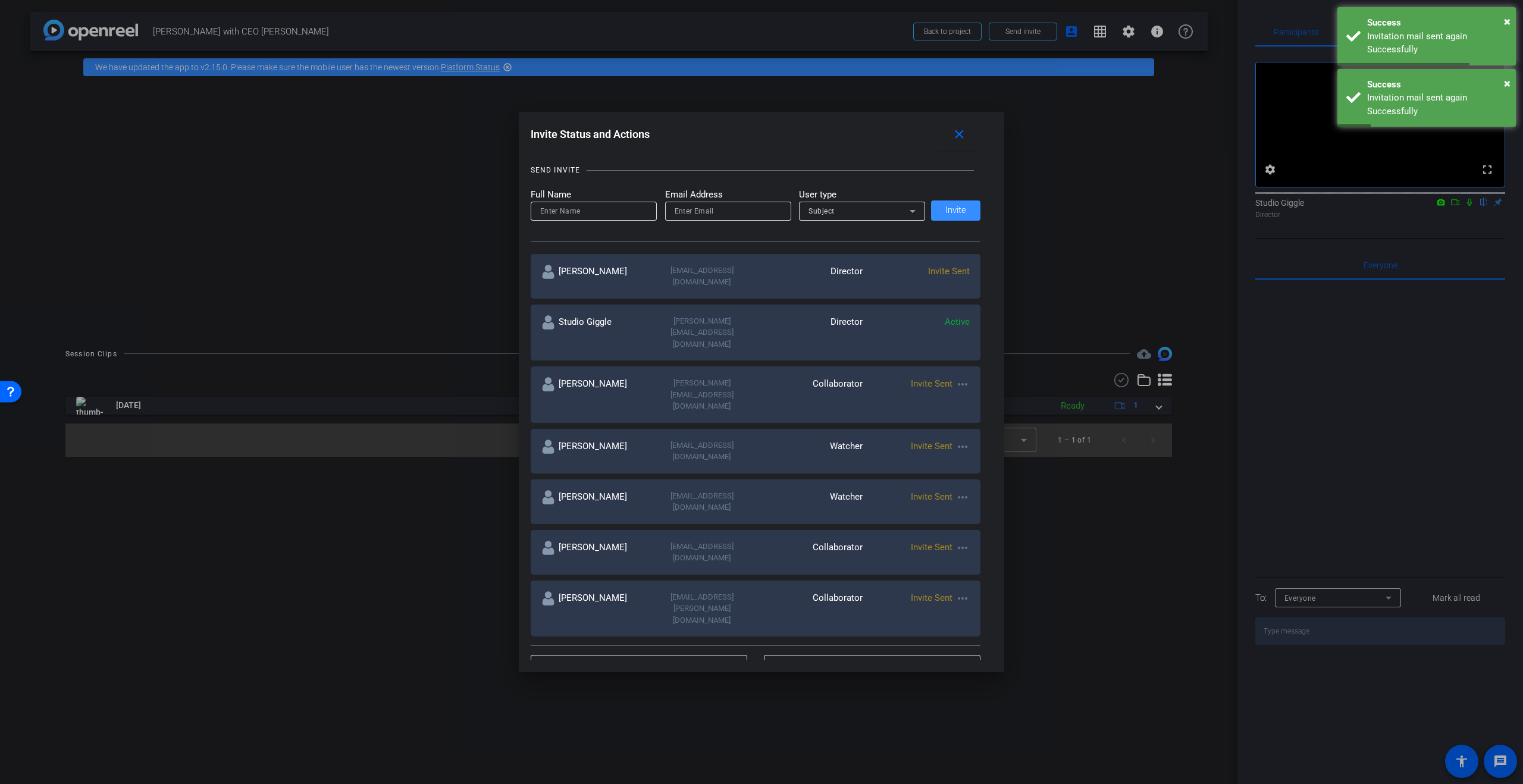
click at [963, 540] on mat-icon "more_horiz" at bounding box center [962, 547] width 14 height 14
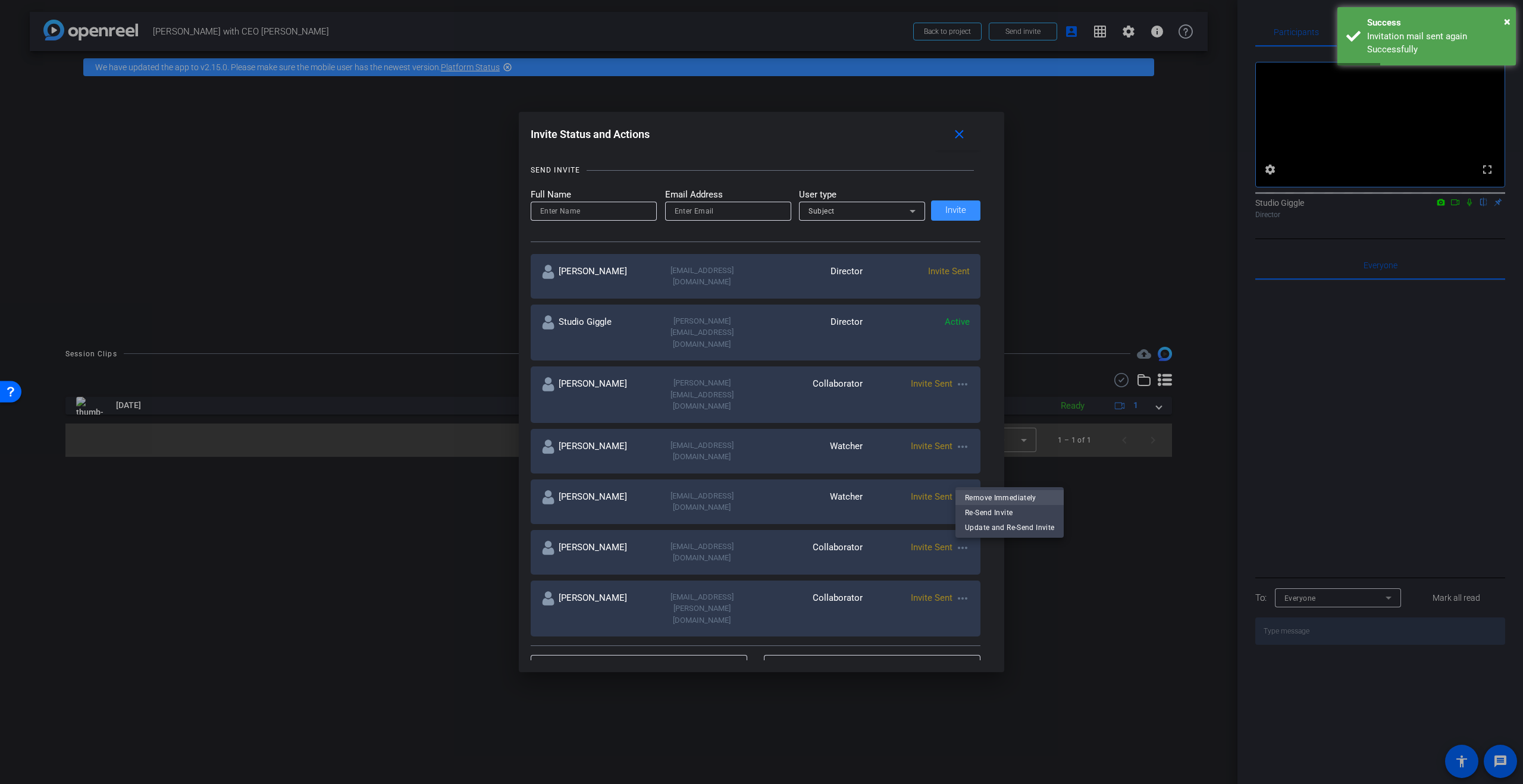
click at [1028, 500] on span "Remove Immediately" at bounding box center [1009, 497] width 89 height 14
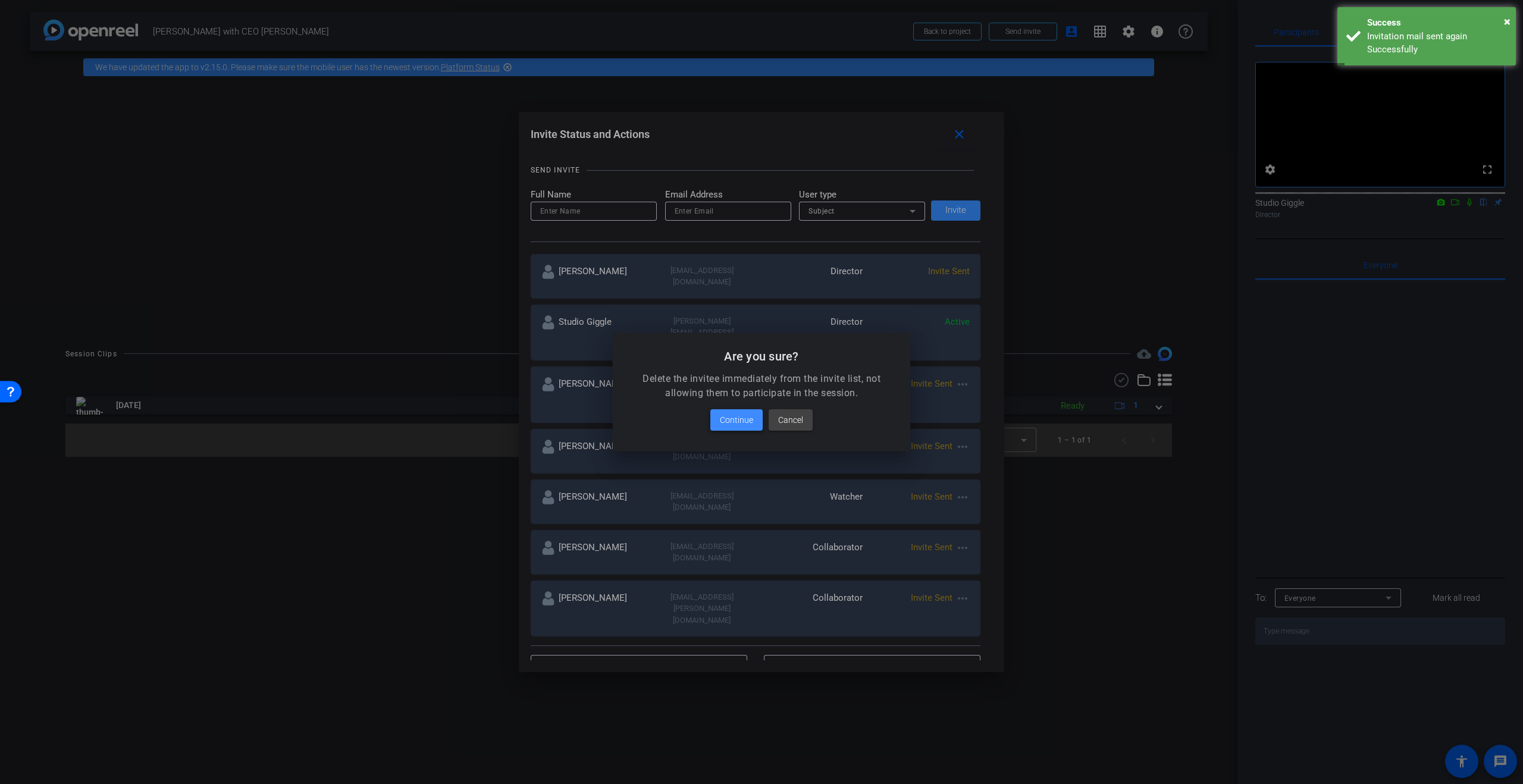
click at [716, 420] on span at bounding box center [737, 420] width 53 height 29
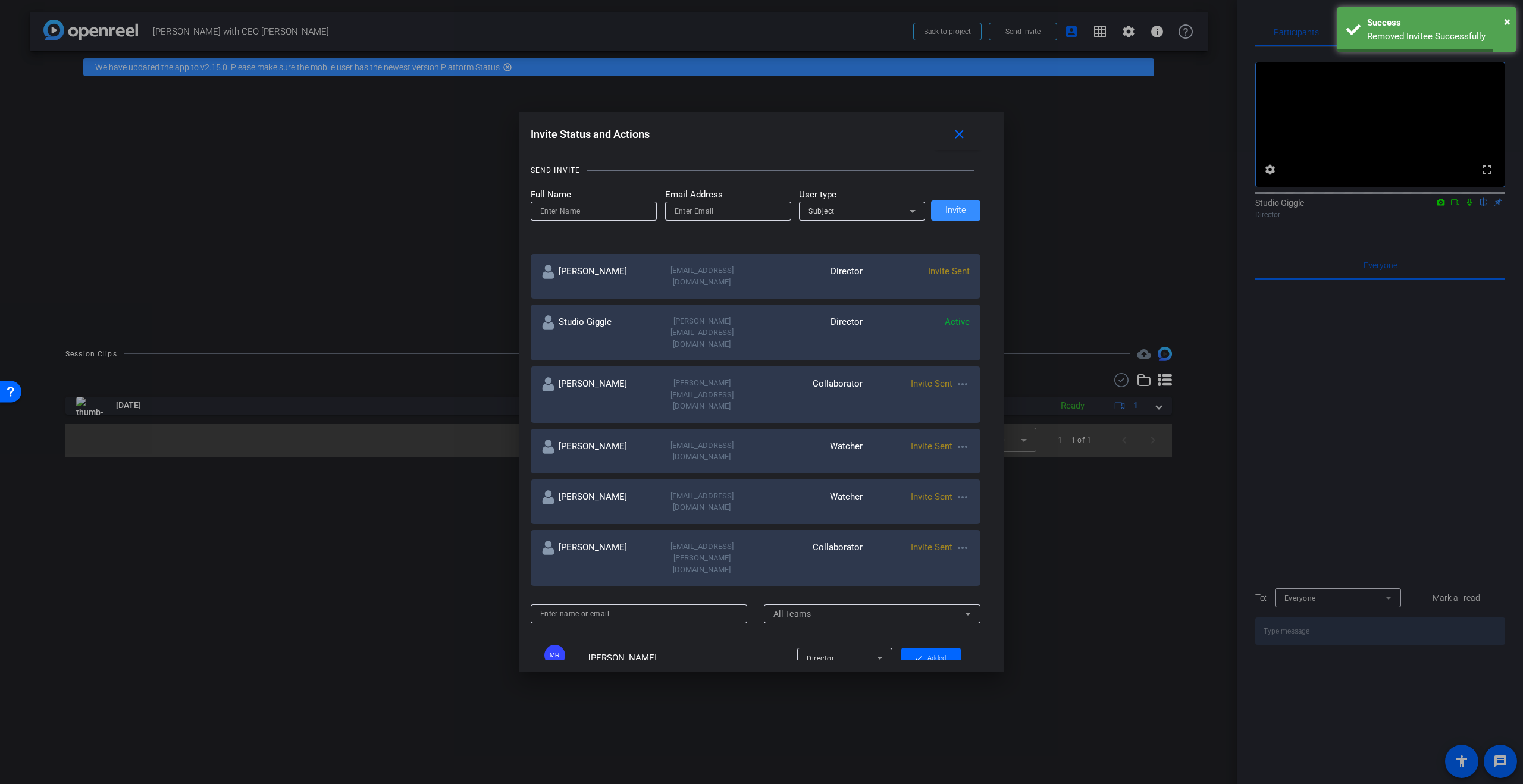
click at [967, 540] on mat-icon "more_horiz" at bounding box center [962, 547] width 14 height 14
click at [997, 498] on span "Remove Immediately" at bounding box center [1009, 497] width 89 height 14
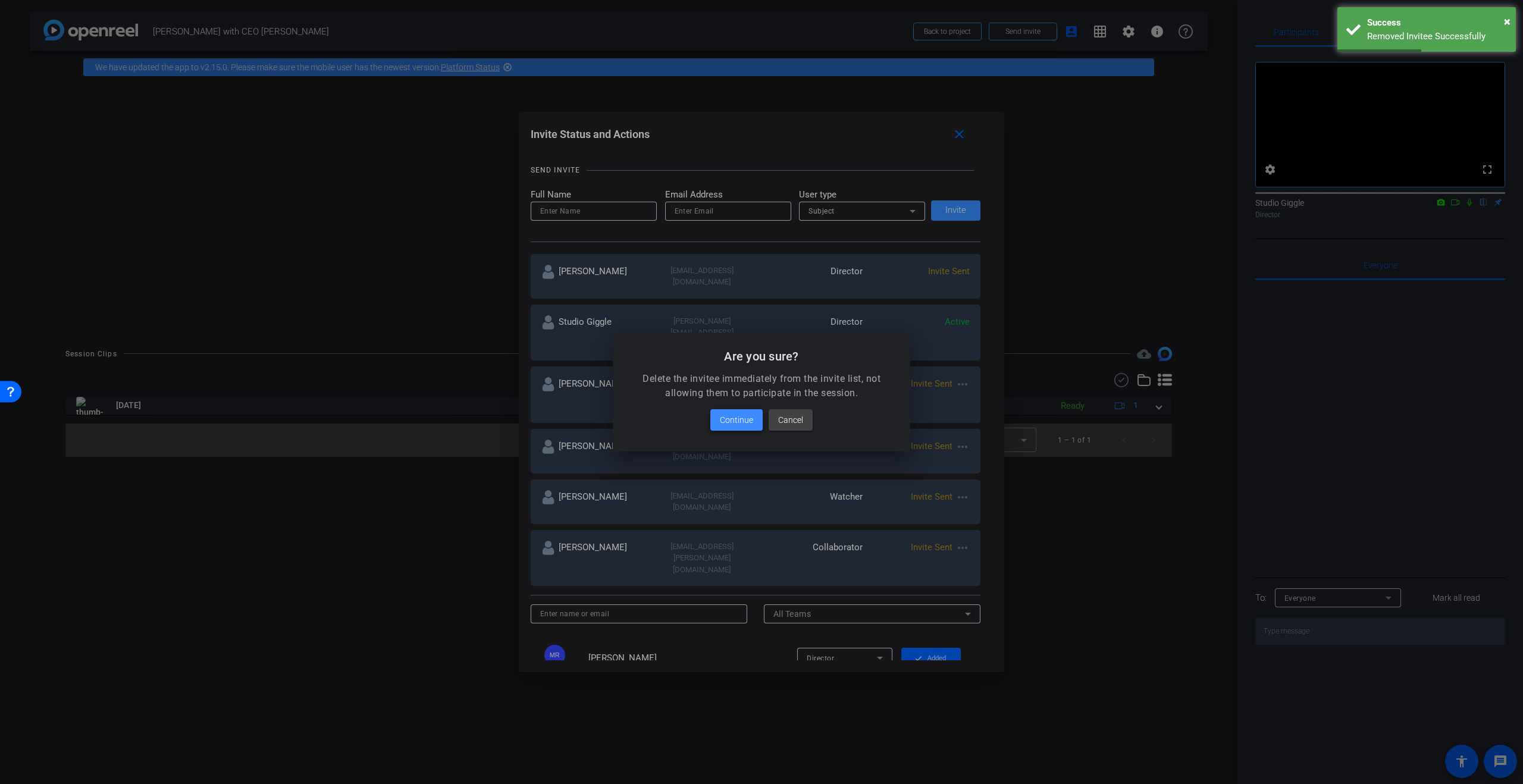
click at [740, 425] on span "Continue" at bounding box center [736, 420] width 33 height 14
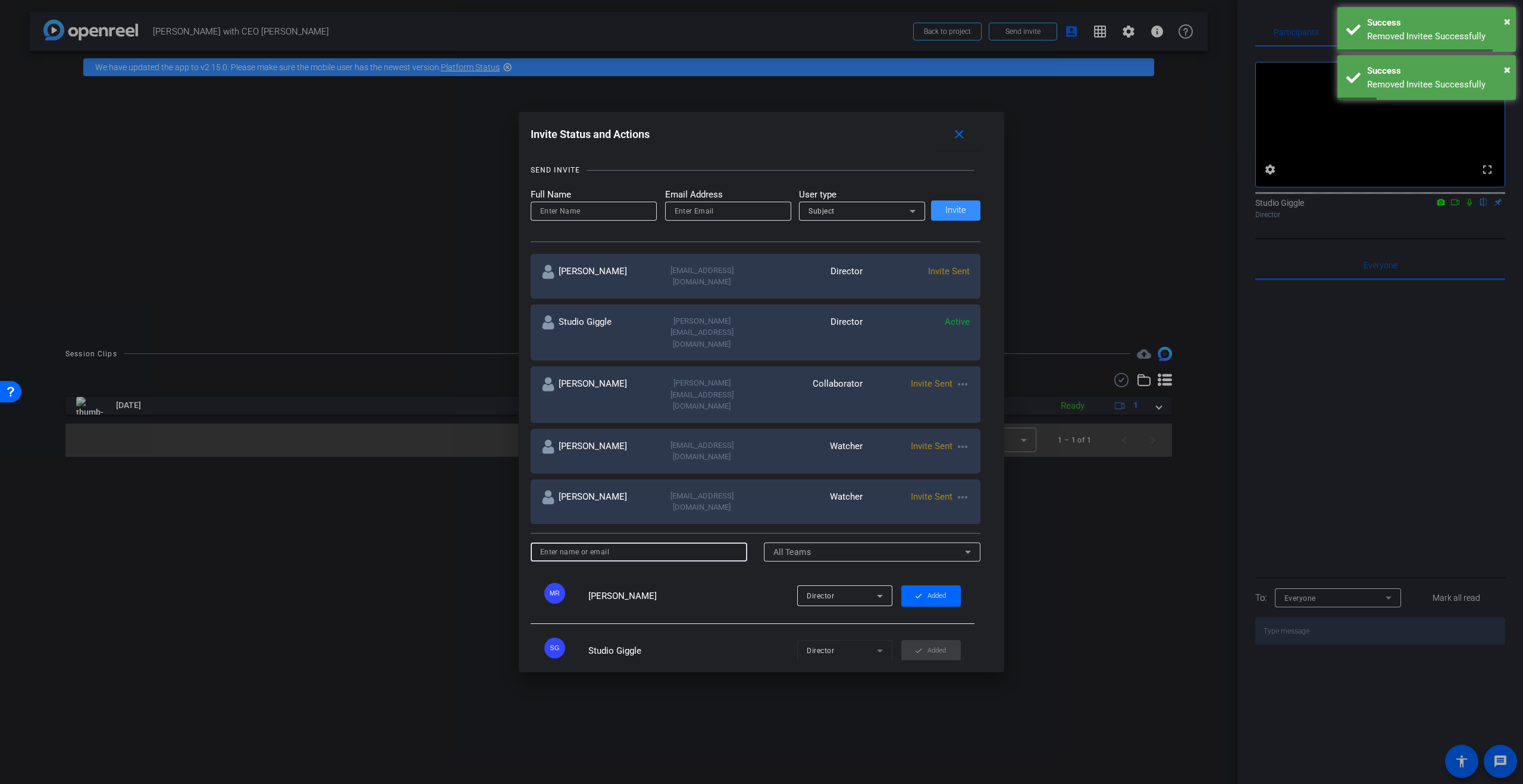
click at [665, 545] on input at bounding box center [639, 552] width 198 height 14
type input "Nick Board"
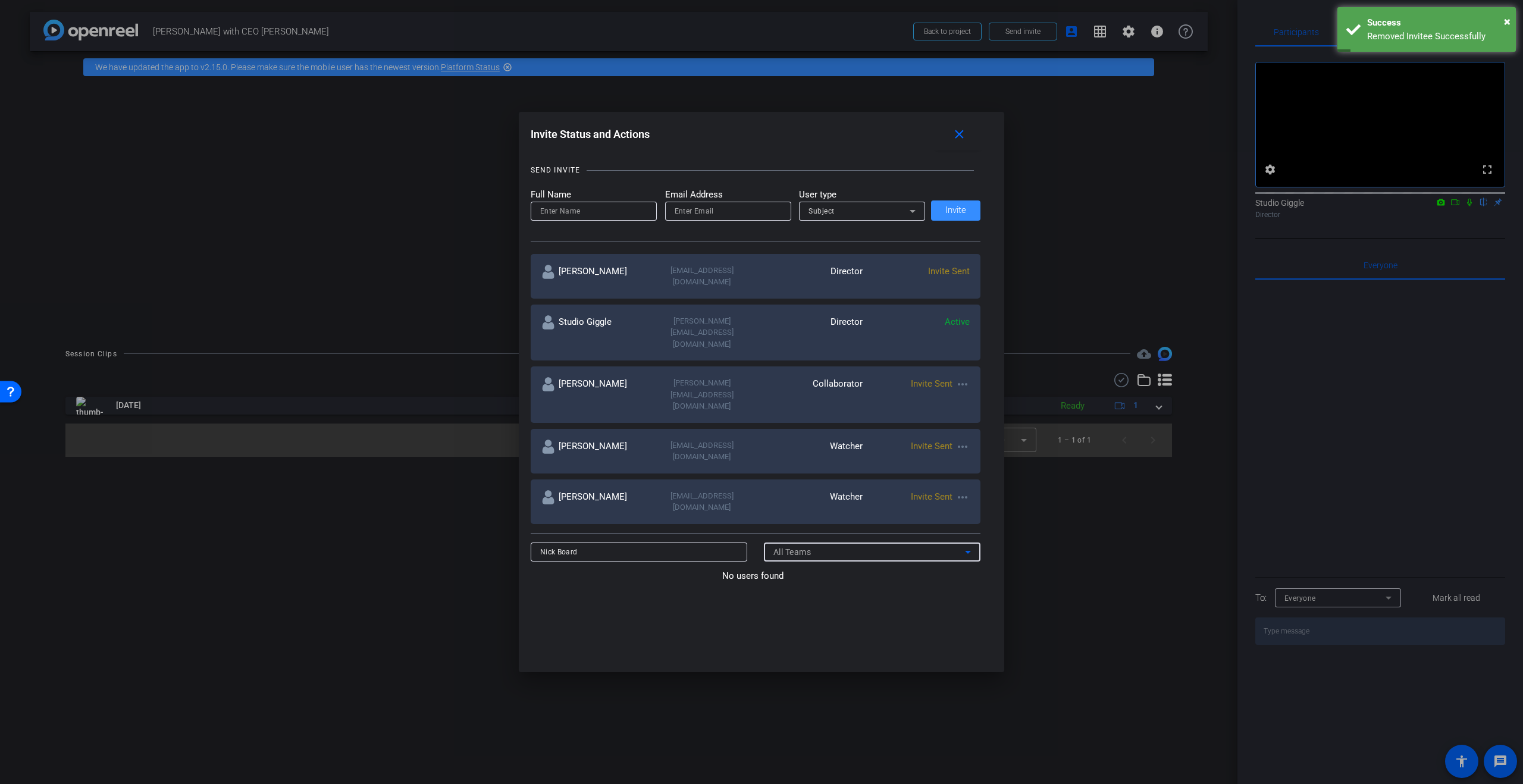
click at [644, 545] on input "Nick Board" at bounding box center [639, 552] width 198 height 14
click at [594, 207] on input at bounding box center [593, 211] width 107 height 14
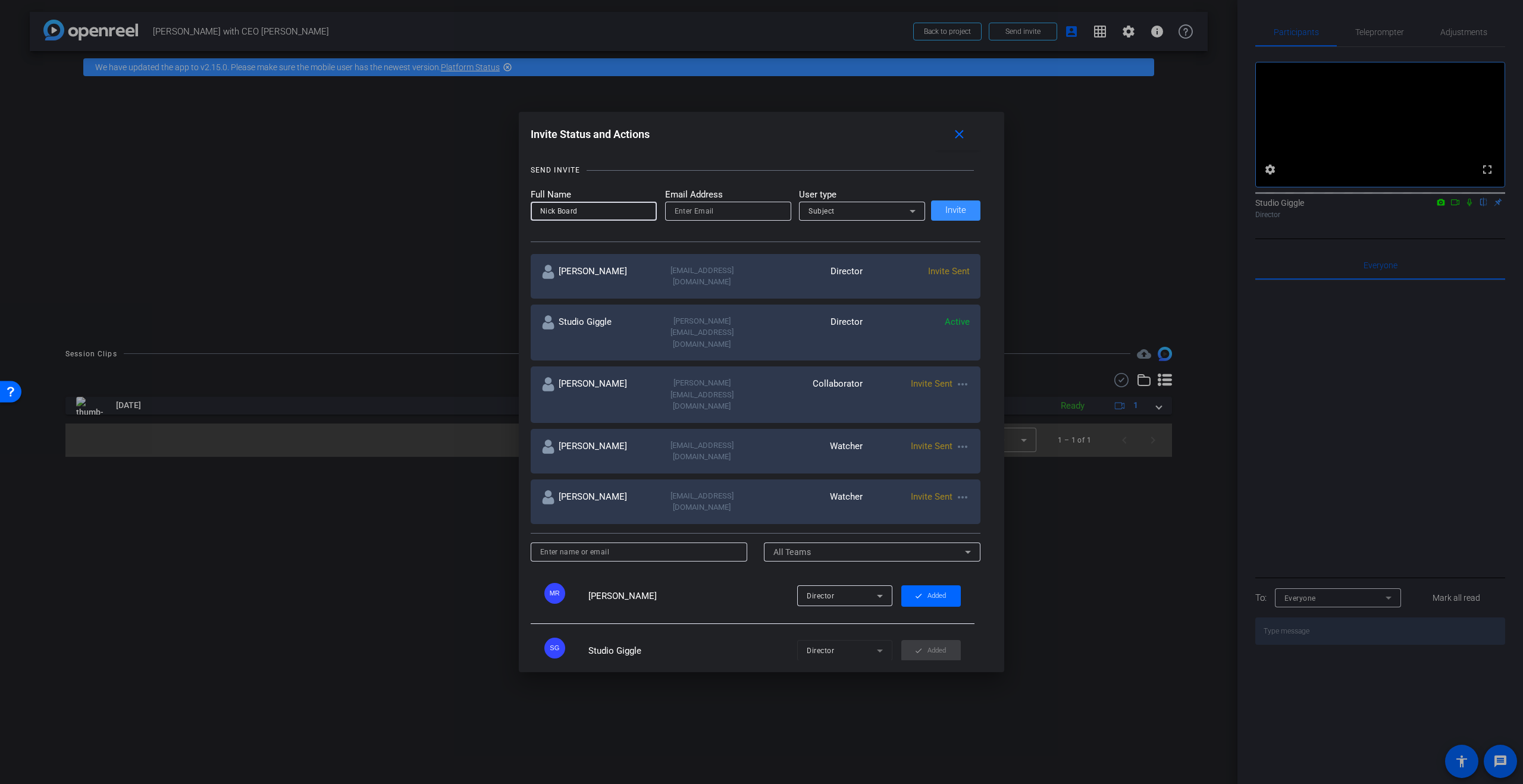
type input "Nick Board"
type input "nboard@cvc.com"
click at [860, 194] on mat-label "User type" at bounding box center [861, 195] width 126 height 14
click at [873, 207] on div "Subject" at bounding box center [859, 211] width 101 height 15
click at [873, 252] on mat-option "Watcher" at bounding box center [861, 254] width 126 height 19
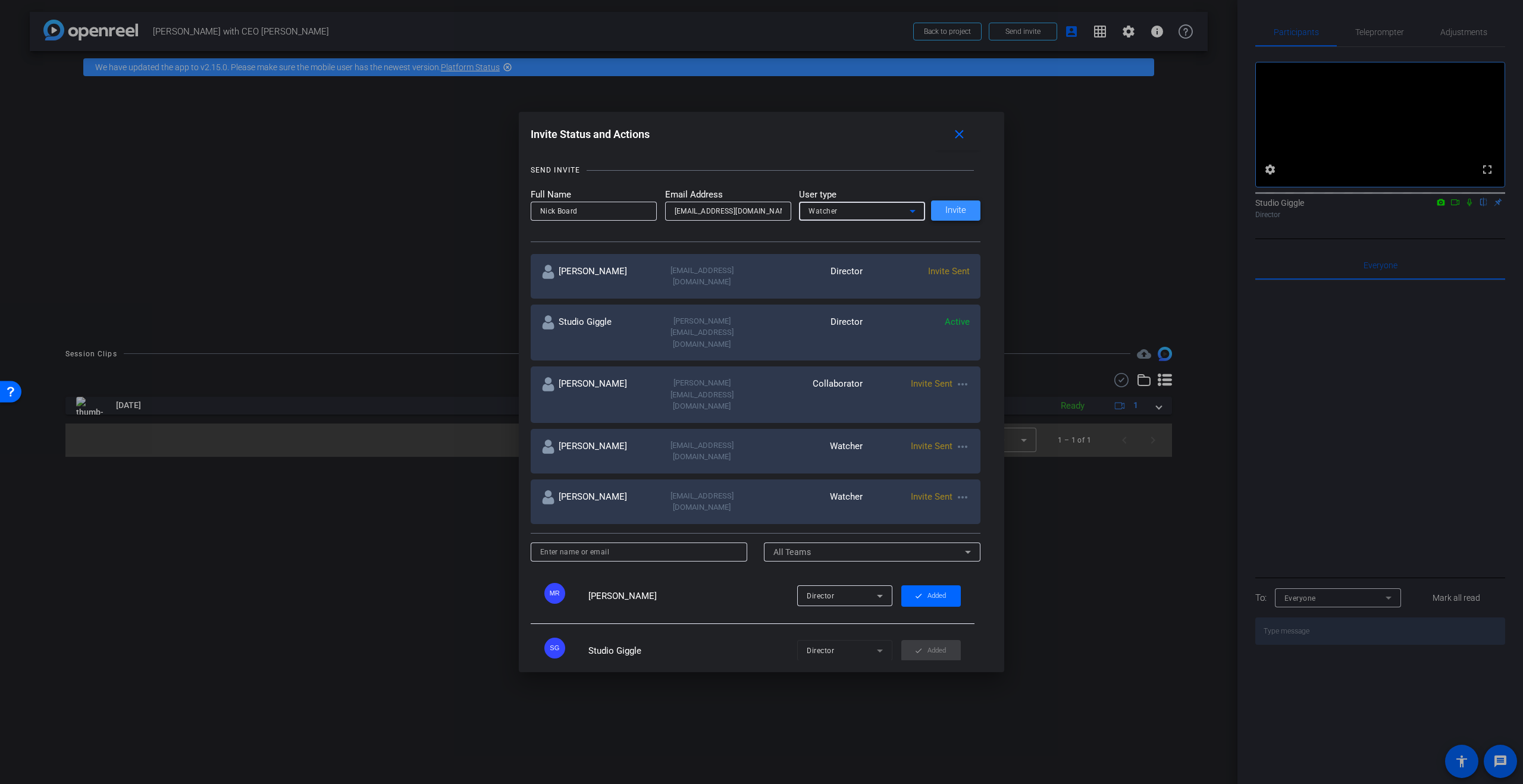
click at [948, 210] on span "Invite" at bounding box center [955, 210] width 21 height 9
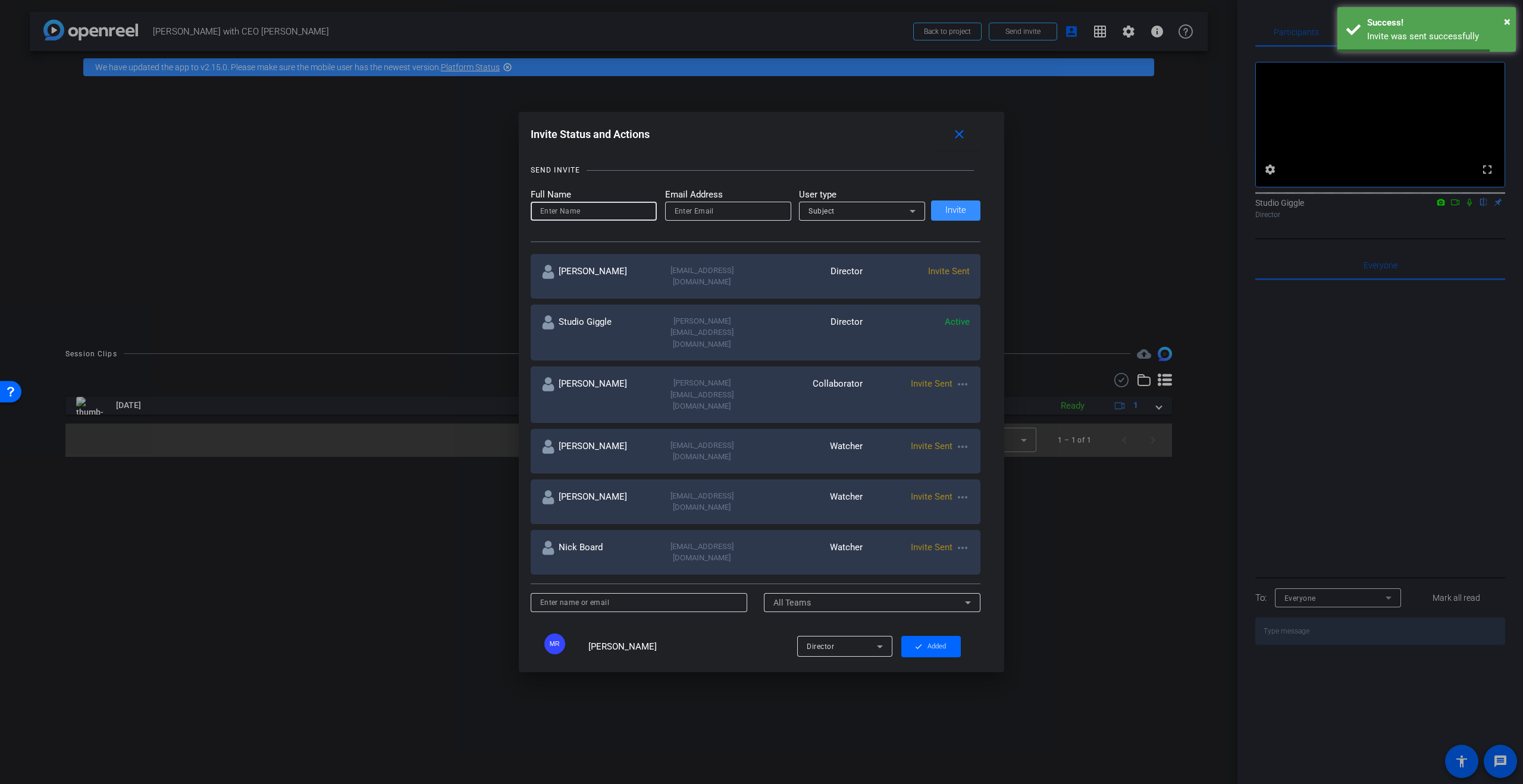
click at [601, 209] on input at bounding box center [593, 211] width 107 height 14
type input "Rhyannon Hanbury"
click at [773, 211] on body "Accessibility Screen-Reader Guide, Feedback, and Issue Reporting | New window m…" at bounding box center [761, 392] width 1523 height 784
type input "rhyannon.hanbury@studiogiggle.co.uk"
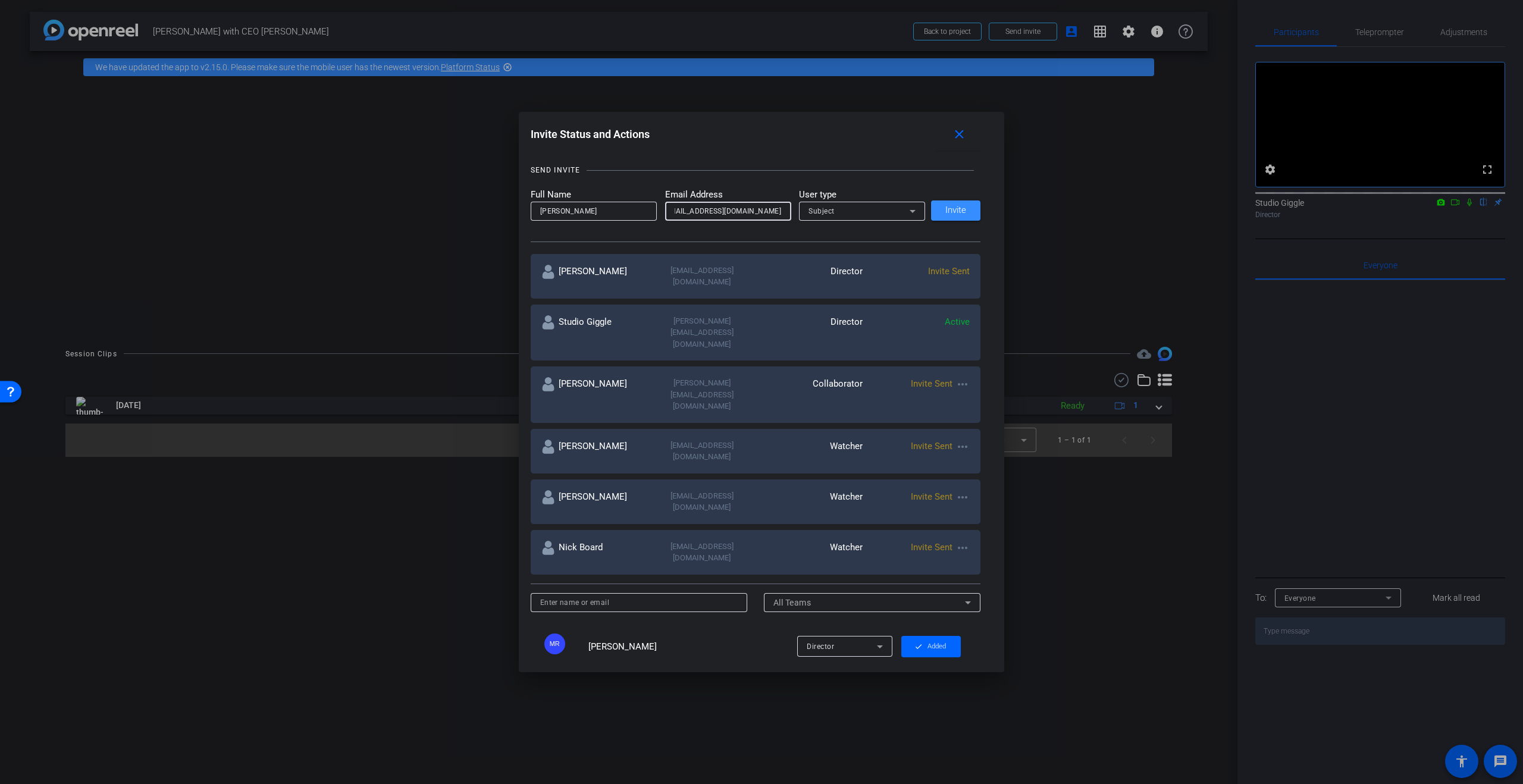
scroll to position [0, 0]
click at [898, 219] on div "Subject" at bounding box center [862, 211] width 107 height 19
click at [893, 235] on mat-option "Collaborator" at bounding box center [861, 235] width 126 height 19
click at [961, 210] on span "Invite" at bounding box center [955, 210] width 21 height 9
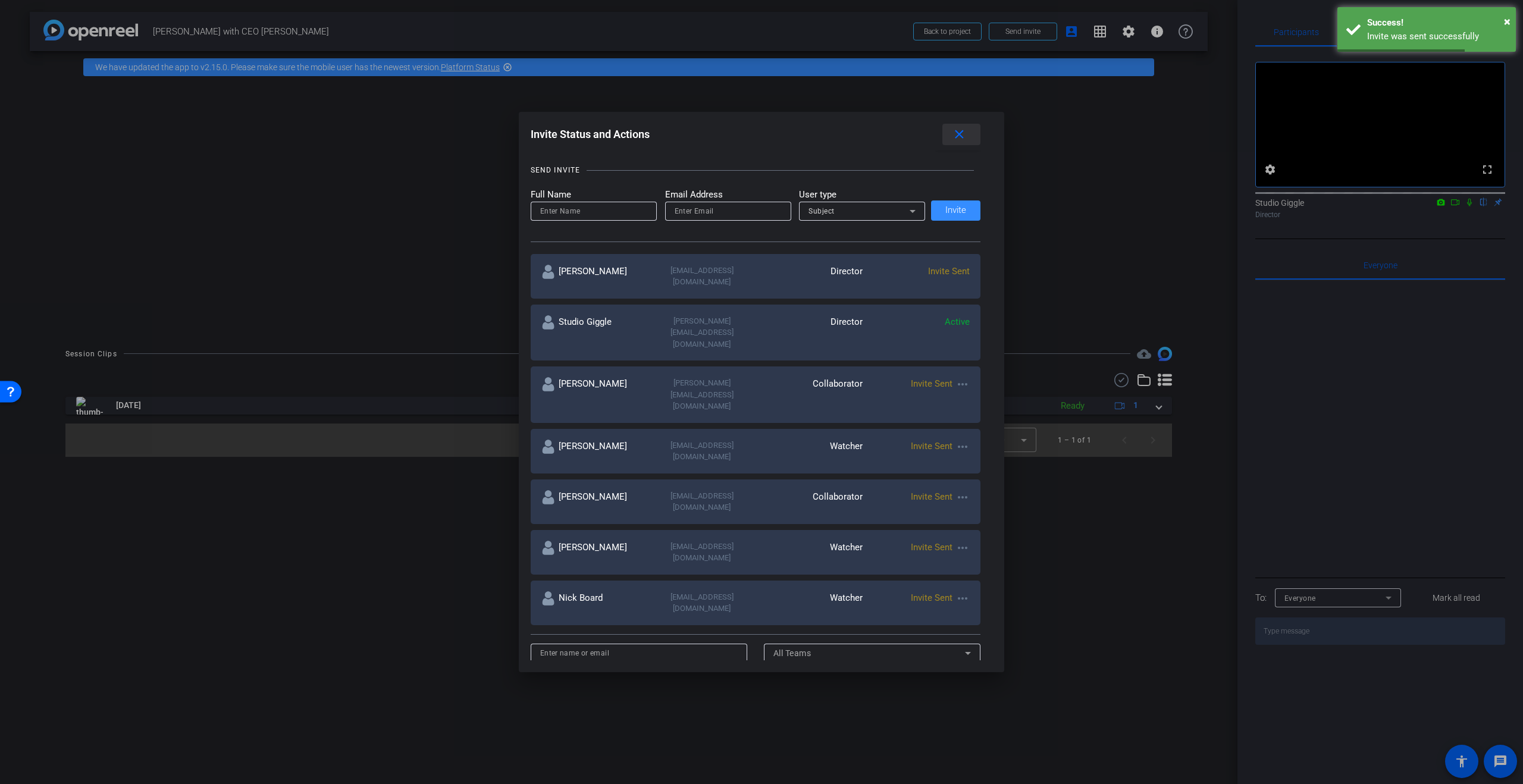
click at [964, 127] on mat-icon "close" at bounding box center [959, 135] width 15 height 15
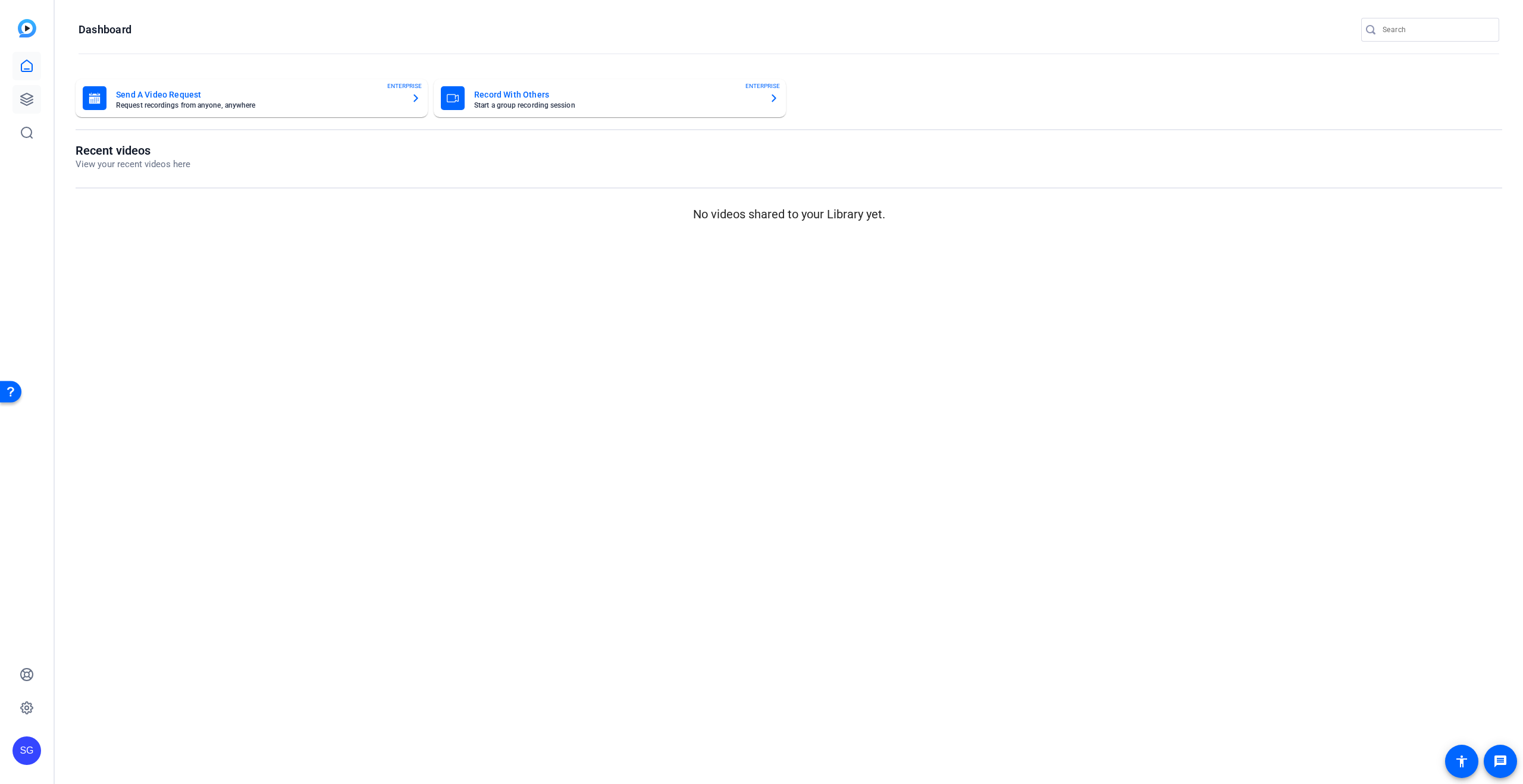
click at [21, 93] on icon at bounding box center [26, 99] width 14 height 14
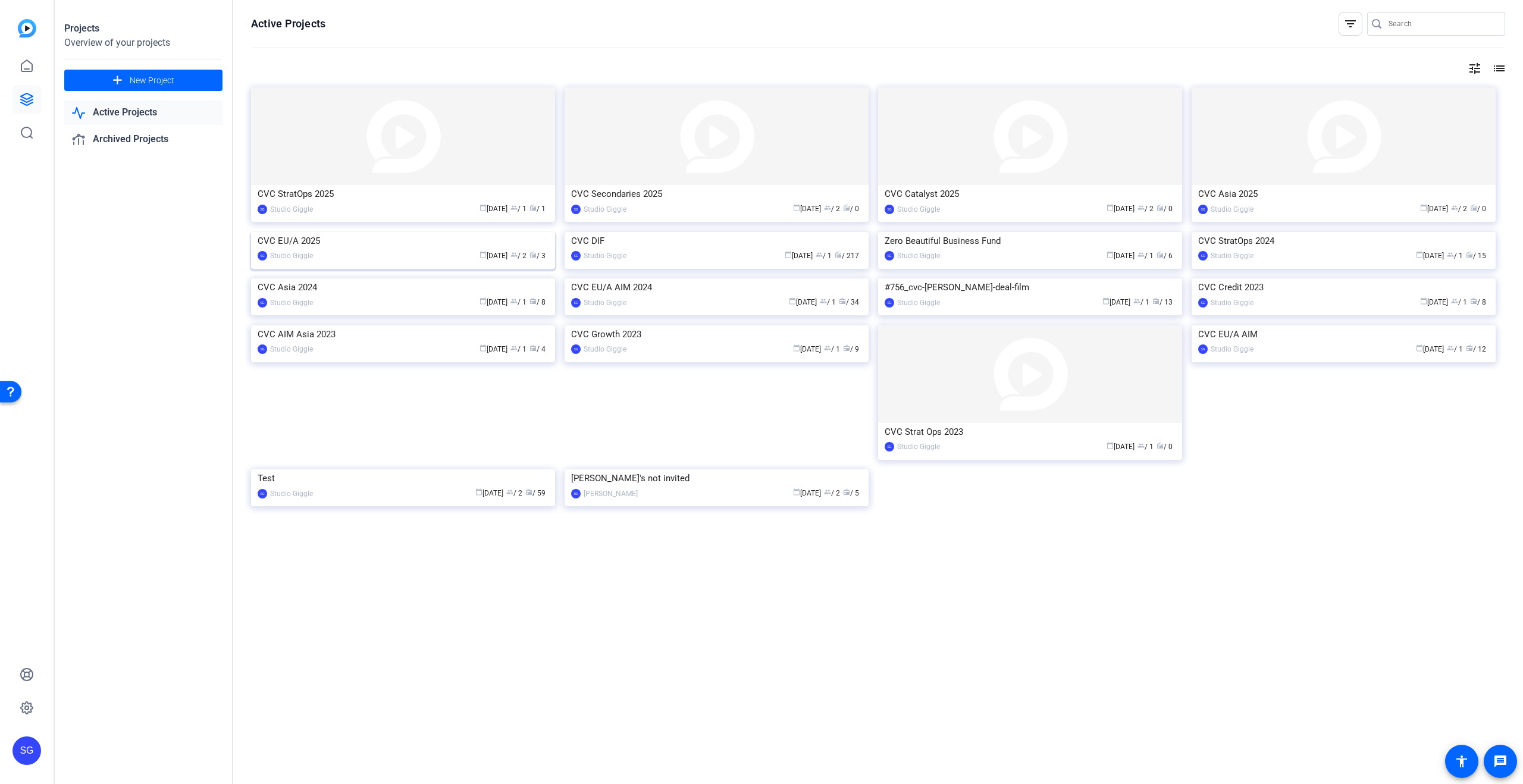
click at [382, 262] on div "calendar_today [DATE] group / 2 radio / 3" at bounding box center [434, 256] width 230 height 13
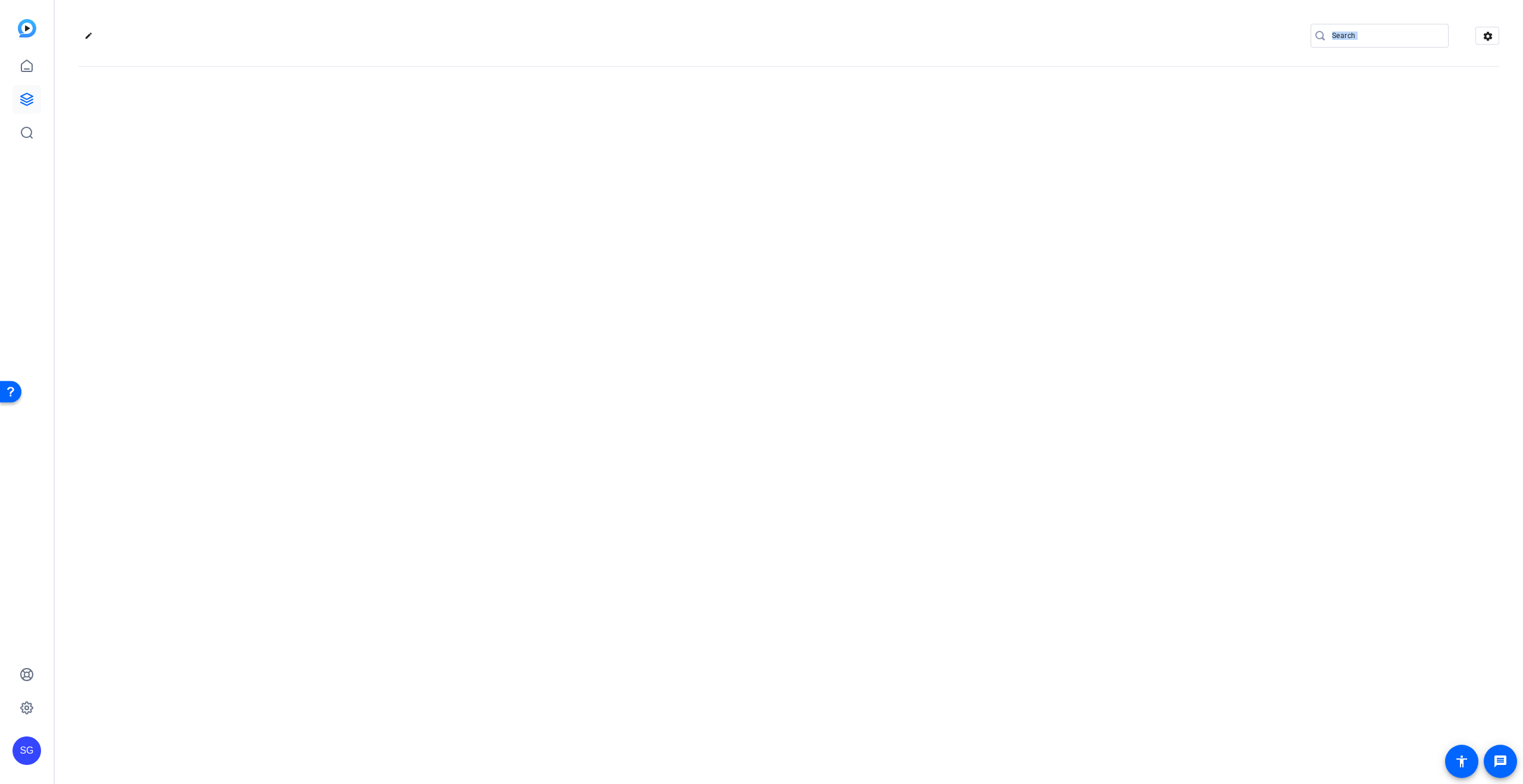
click at [382, 358] on div "edit settings" at bounding box center [789, 392] width 1468 height 784
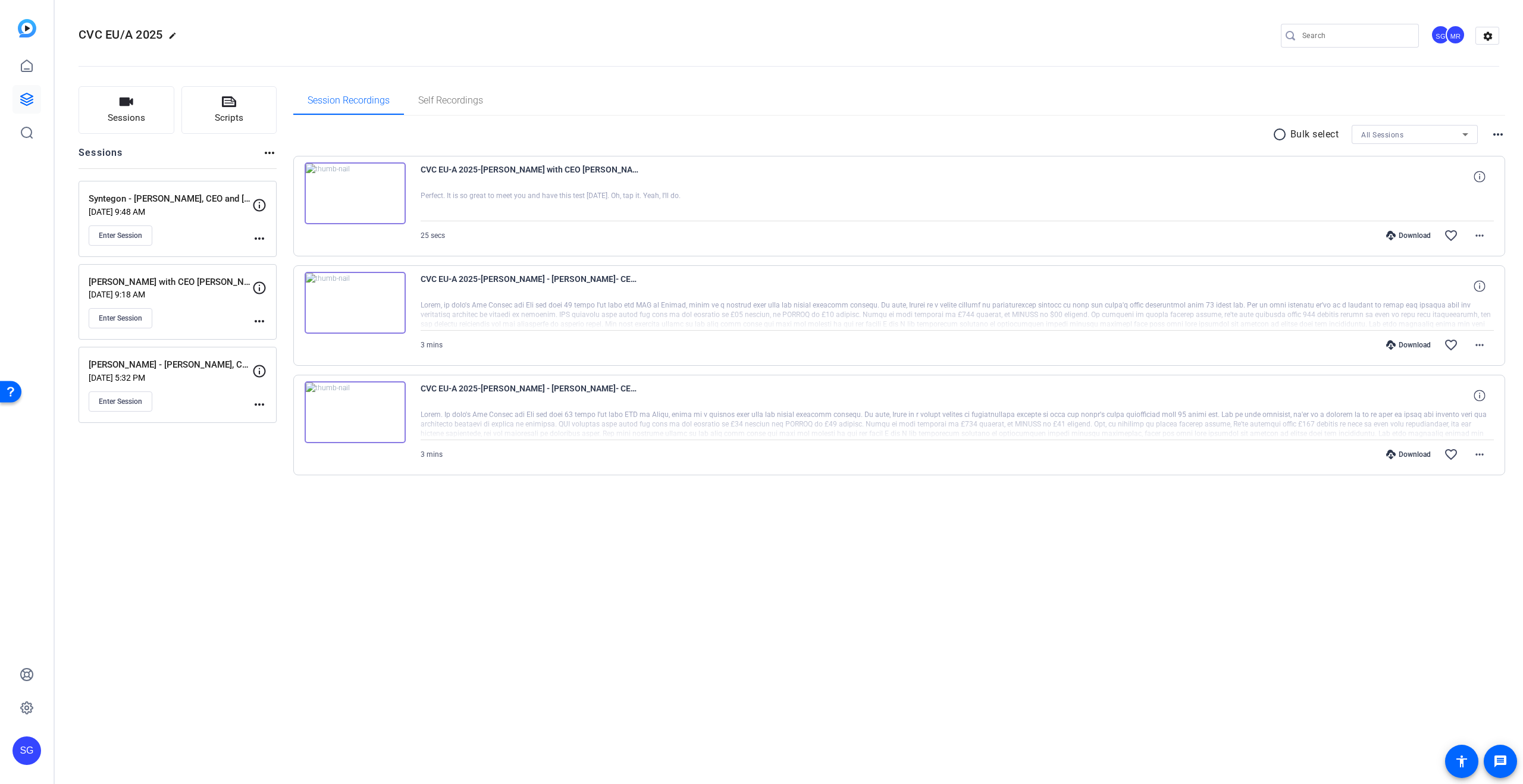
click at [259, 57] on openreel-divider-bar at bounding box center [789, 63] width 1421 height 36
click at [207, 138] on div "Sessions Scripts Sessions more_horiz Syntegon - [PERSON_NAME], CEO and [PERSON_…" at bounding box center [177, 300] width 198 height 427
click at [229, 115] on span "Scripts" at bounding box center [229, 118] width 29 height 14
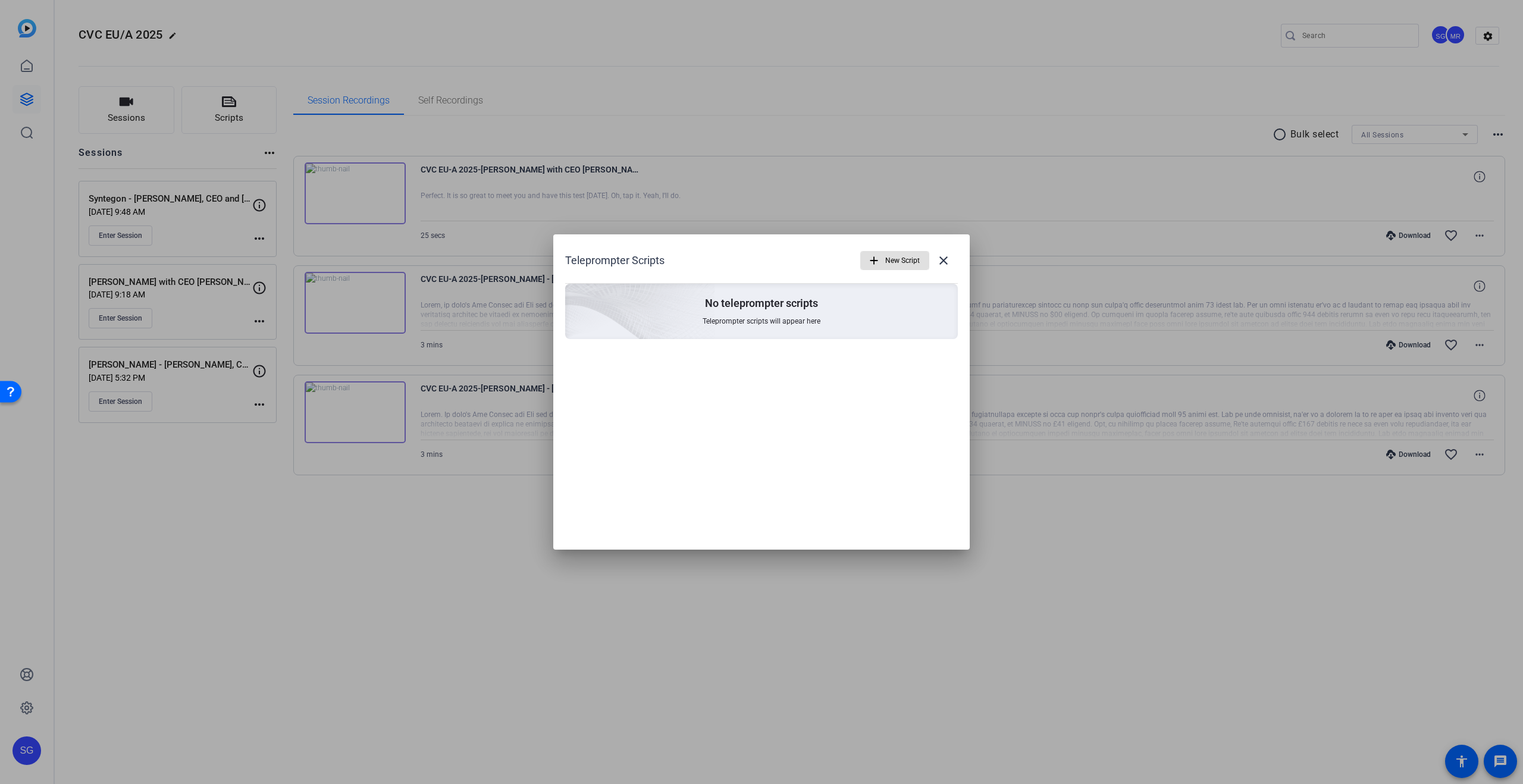
click at [907, 262] on span "New Script" at bounding box center [902, 260] width 34 height 23
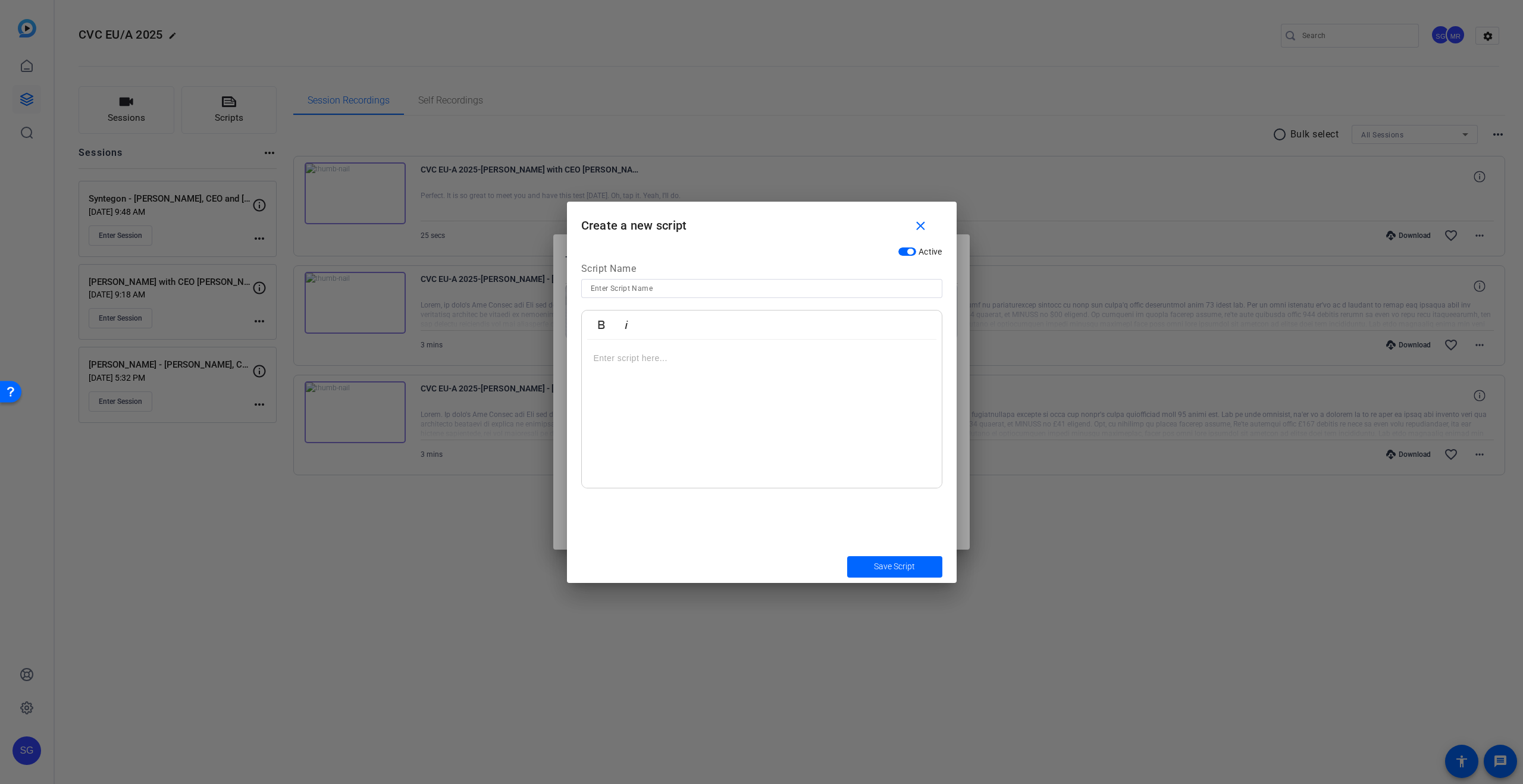
click at [691, 294] on input at bounding box center [762, 288] width 342 height 14
type input "[PERSON_NAME]"
click at [618, 348] on div at bounding box center [762, 413] width 360 height 148
click at [593, 369] on div "My name is [PERSON_NAME] and I am the CEO of D [PERSON_NAME] is [DATE] a leadin…" at bounding box center [762, 413] width 360 height 148
click at [916, 395] on div "My name is [PERSON_NAME] and I am the CEO of [PERSON_NAME]. [PERSON_NAME] is [D…" at bounding box center [762, 413] width 360 height 148
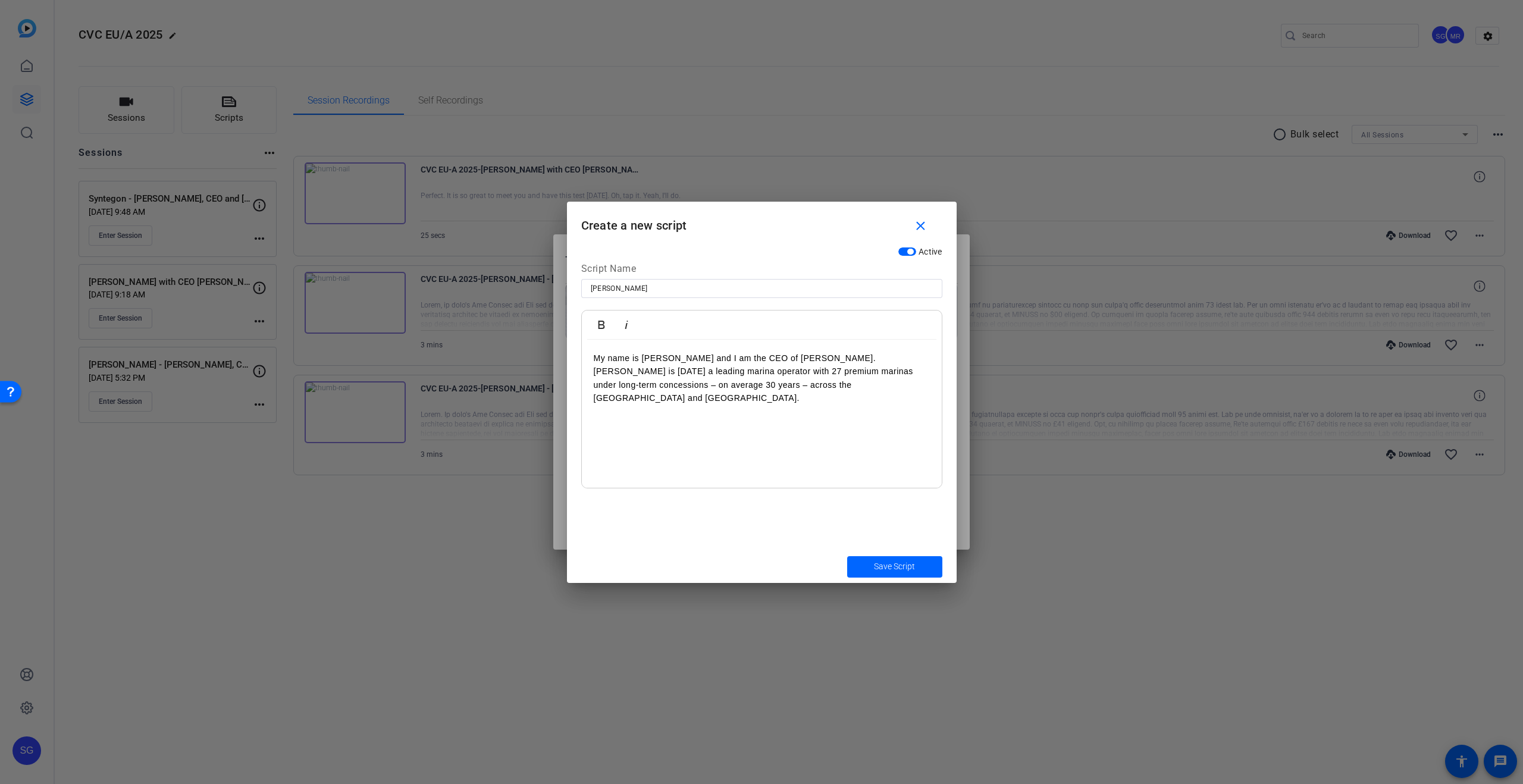
click at [921, 384] on p "[PERSON_NAME] is [DATE] a leading marina operator with 27 premium marinas under…" at bounding box center [762, 384] width 336 height 40
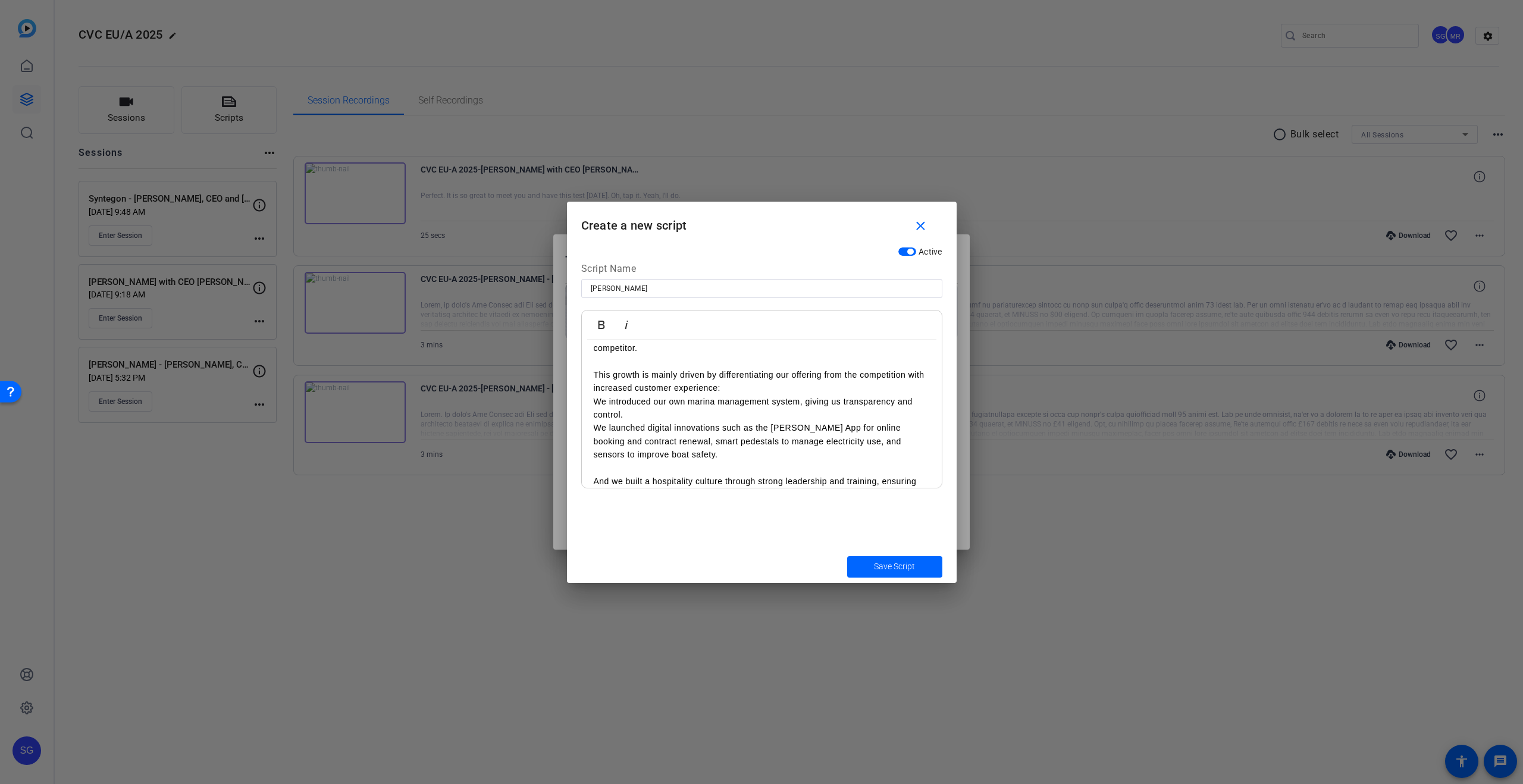
scroll to position [261, 0]
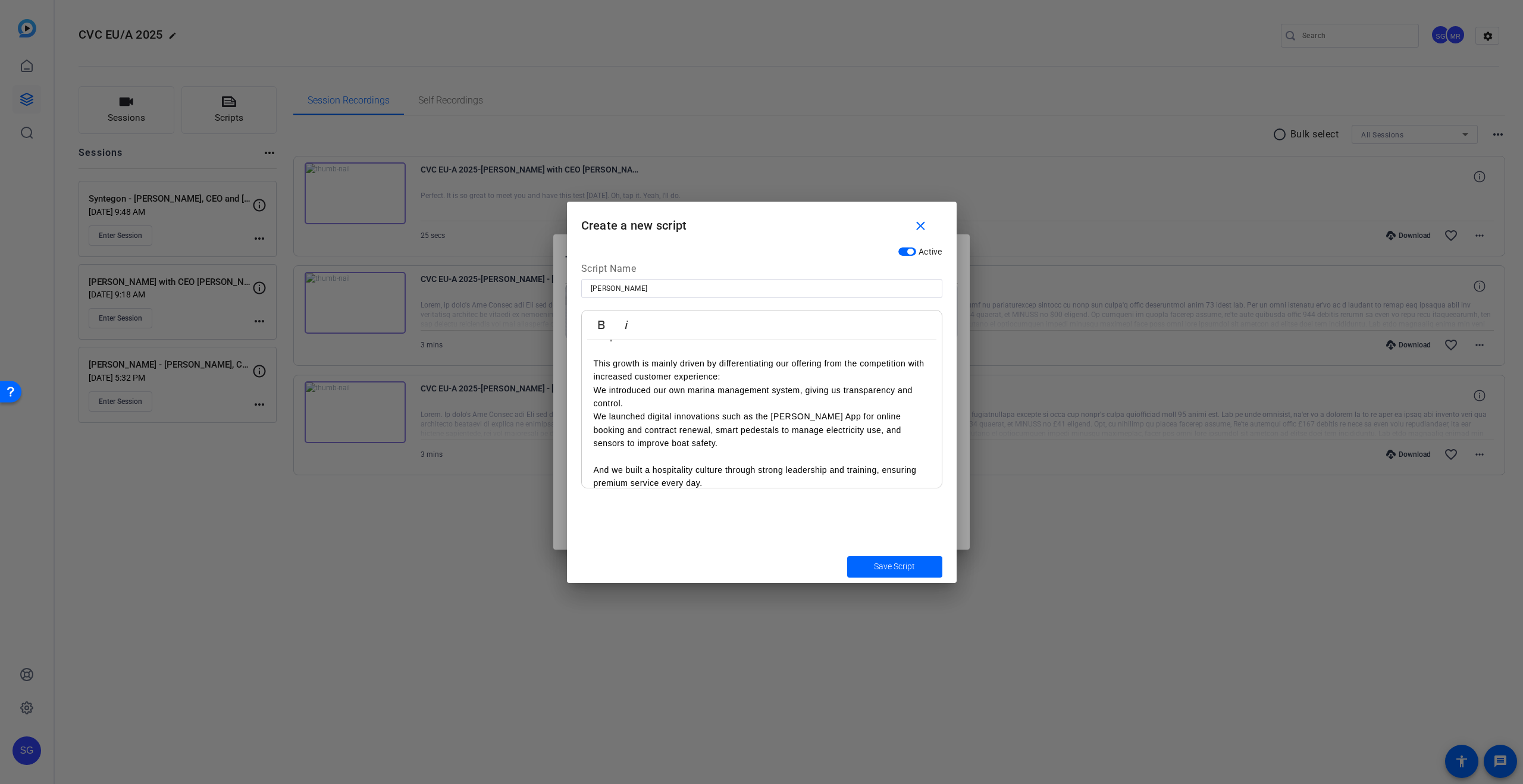
click at [723, 479] on div "My name is [PERSON_NAME] and I am the CEO of [PERSON_NAME]. [PERSON_NAME] is [D…" at bounding box center [762, 303] width 360 height 450
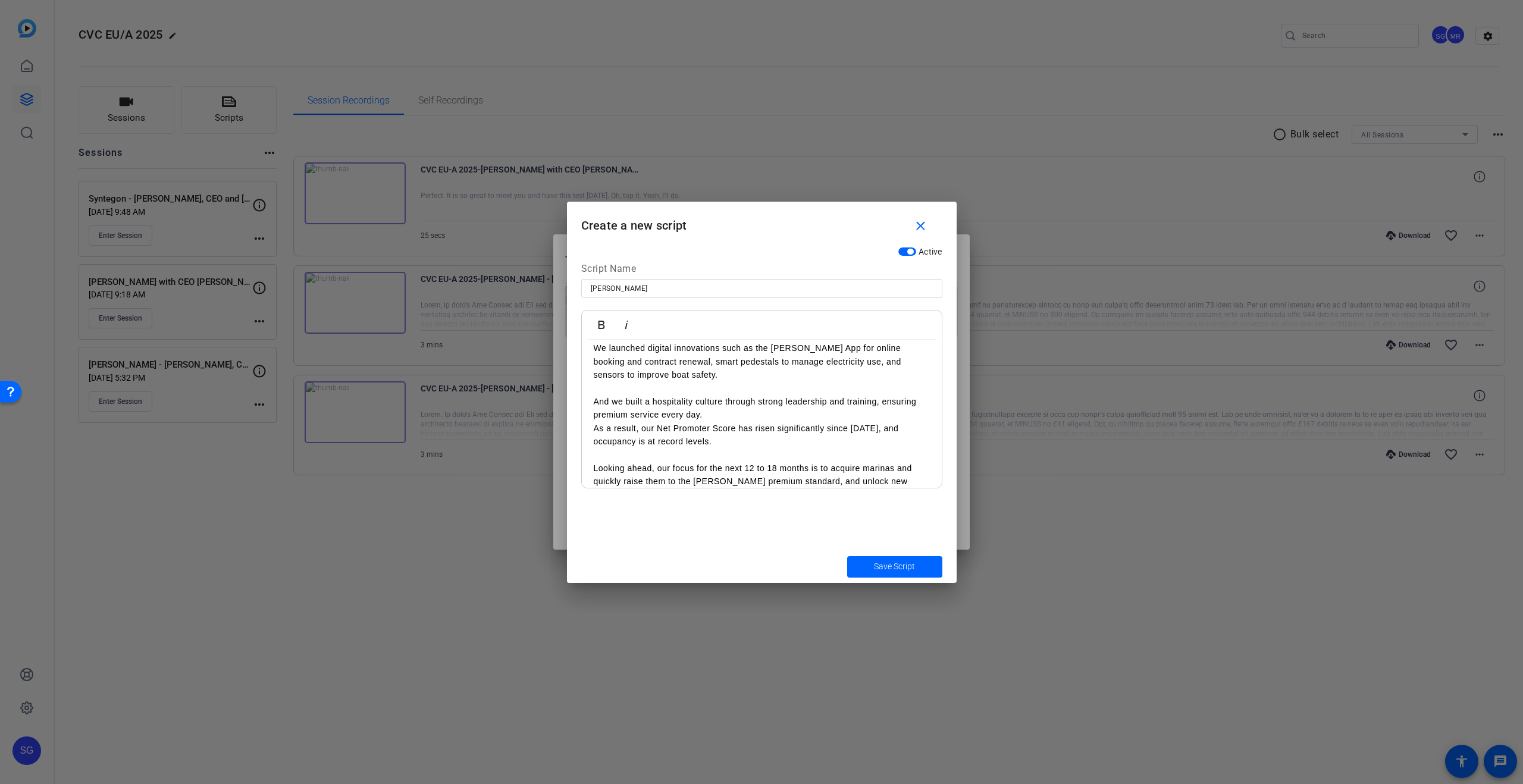
click at [622, 448] on p at bounding box center [762, 455] width 336 height 13
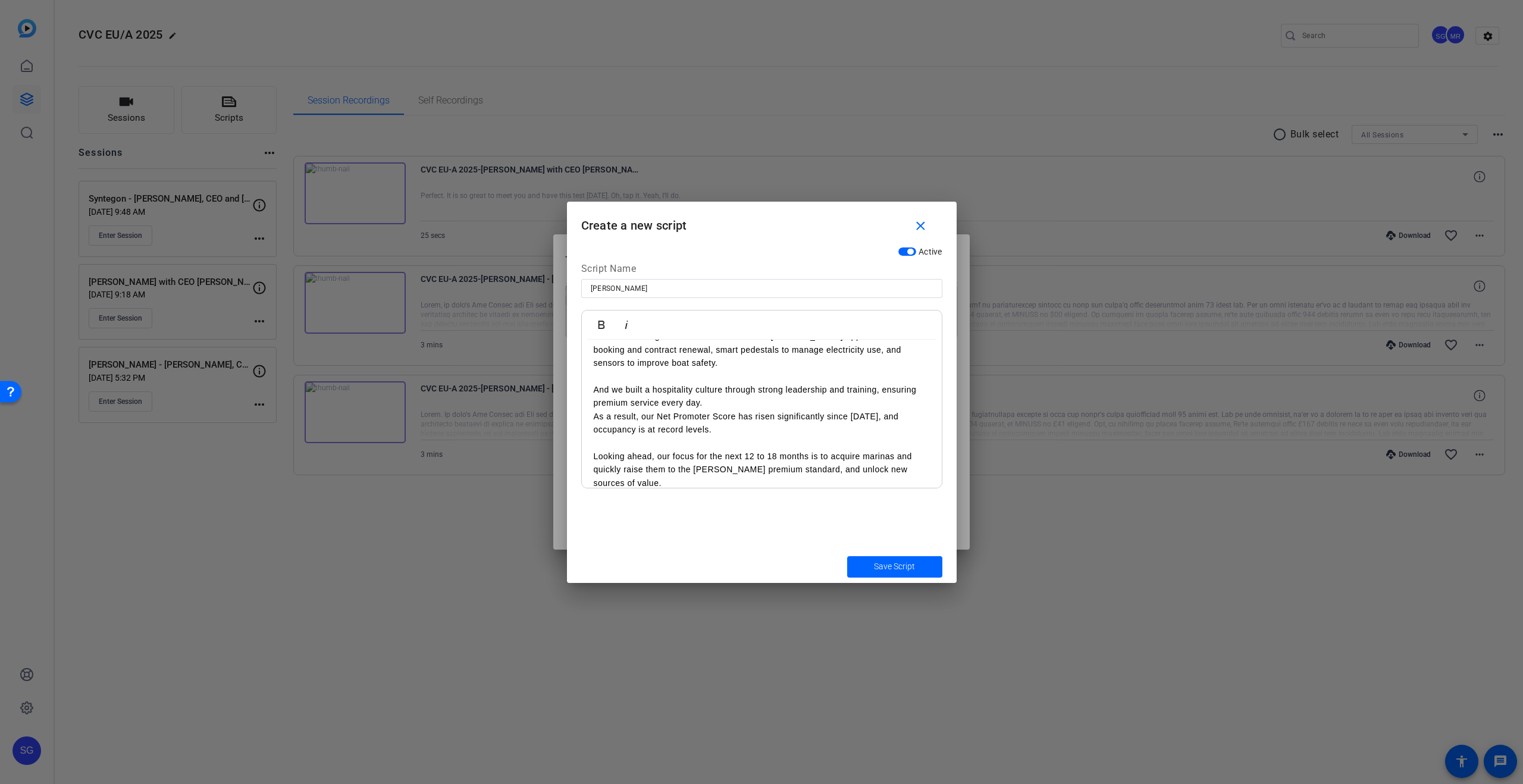
click at [704, 490] on p "I am confident we will keep this momentum and continue delivering strong growth…" at bounding box center [762, 503] width 336 height 27
click at [874, 566] on span "Save Script" at bounding box center [895, 567] width 41 height 13
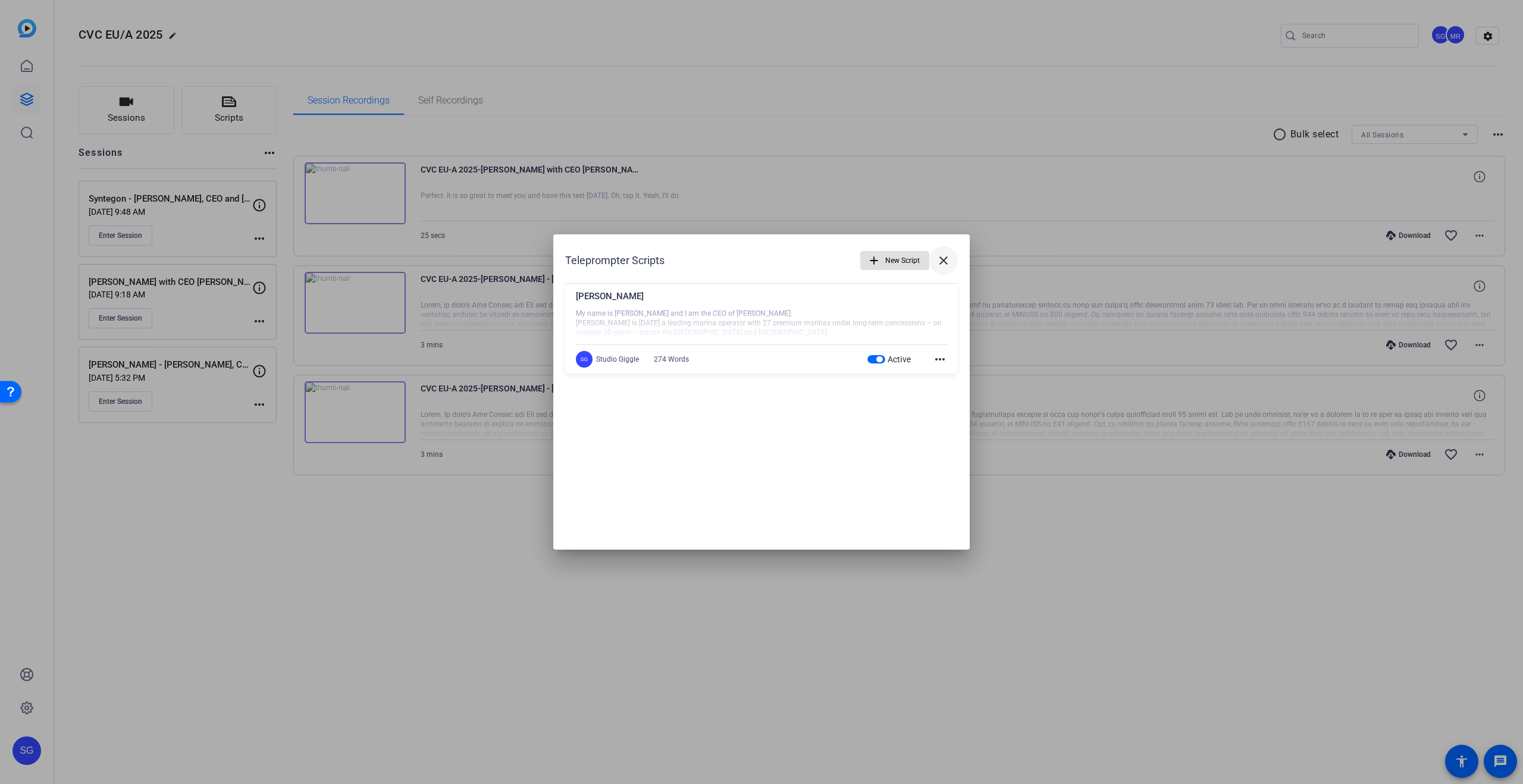
click at [941, 258] on mat-icon "close" at bounding box center [943, 260] width 14 height 14
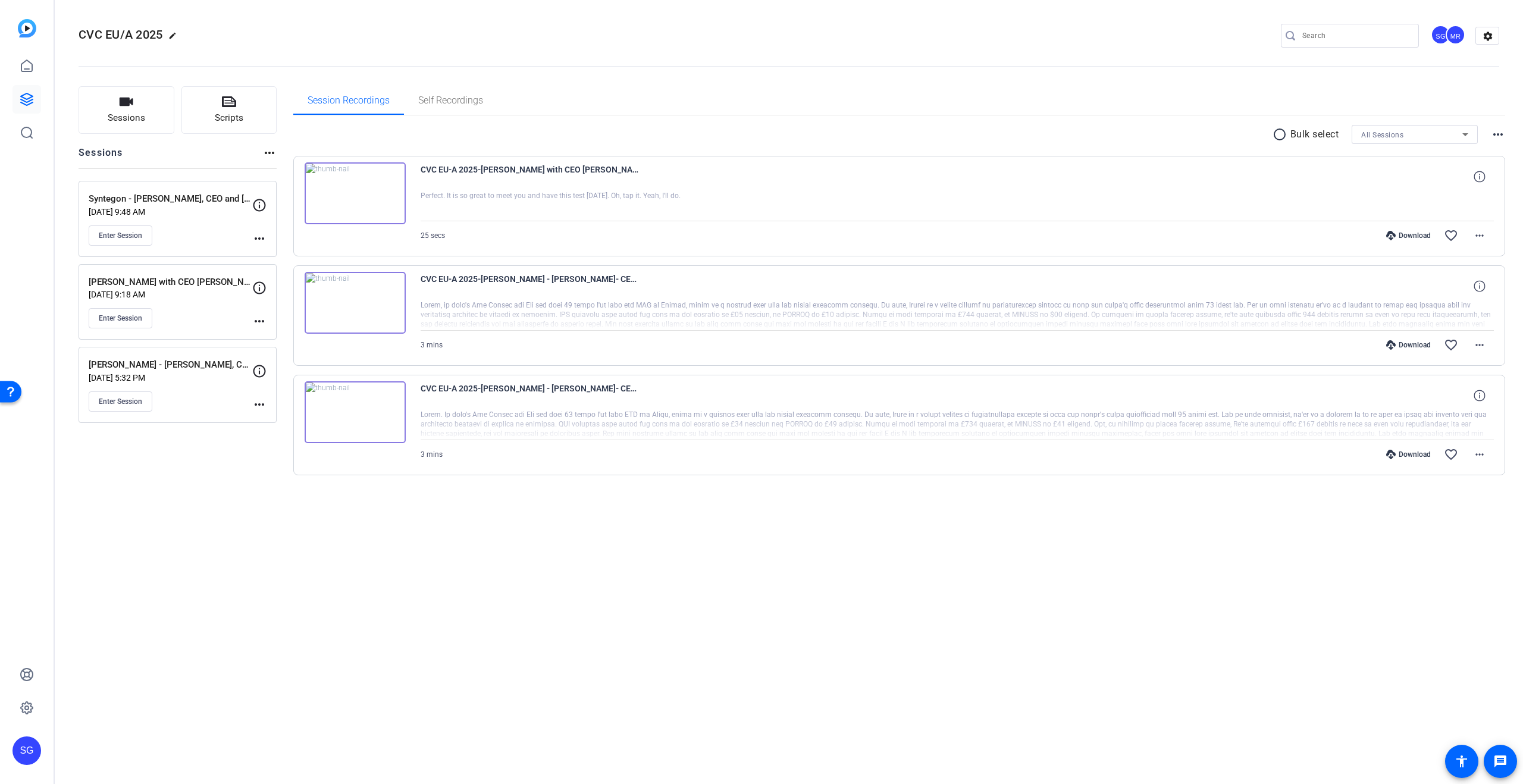
click at [999, 651] on div "CVC EU/A 2025 edit SG MR settings Sessions Scripts Sessions more_horiz Syntegon…" at bounding box center [789, 392] width 1468 height 784
